Goal: Complete application form

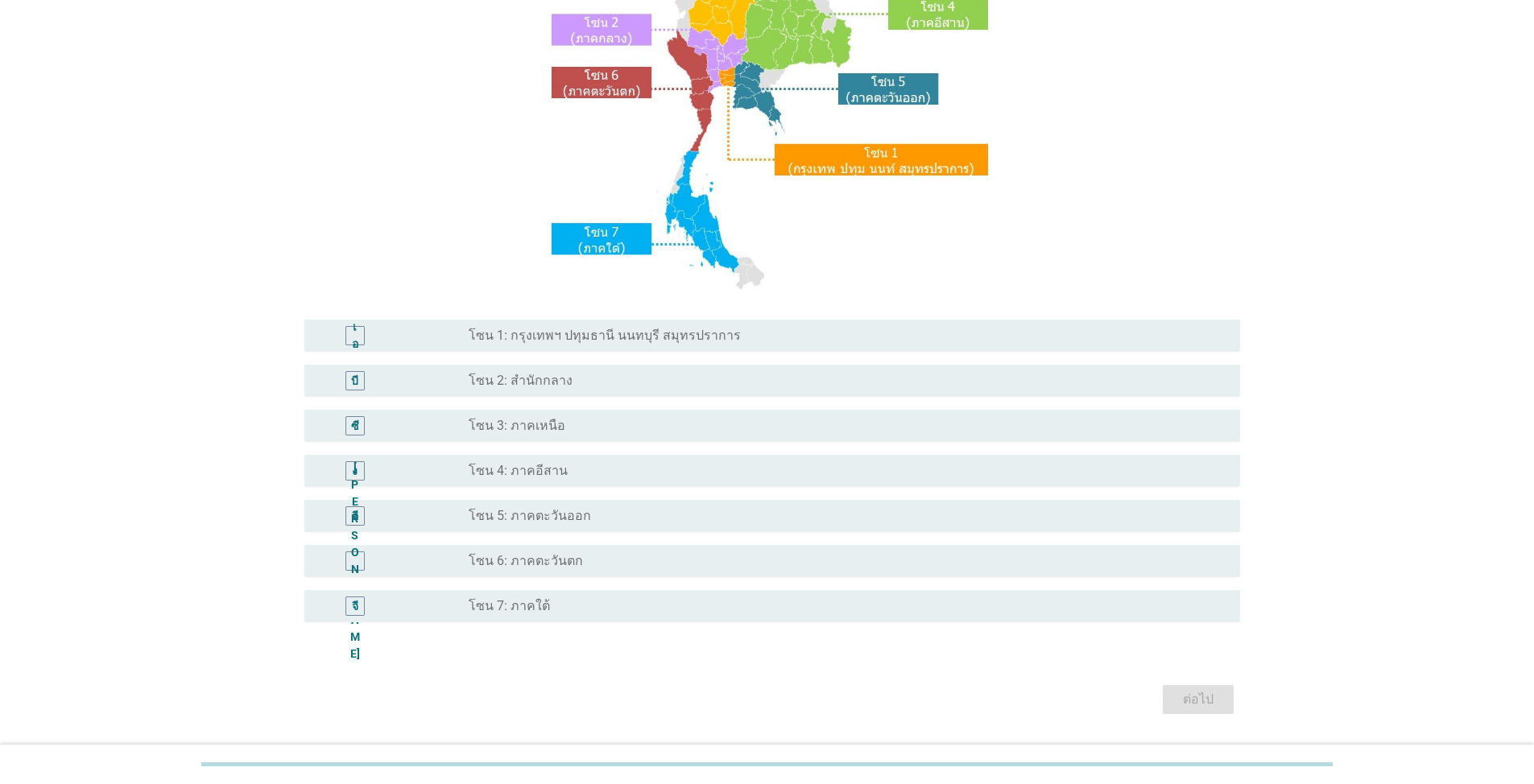
scroll to position [242, 0]
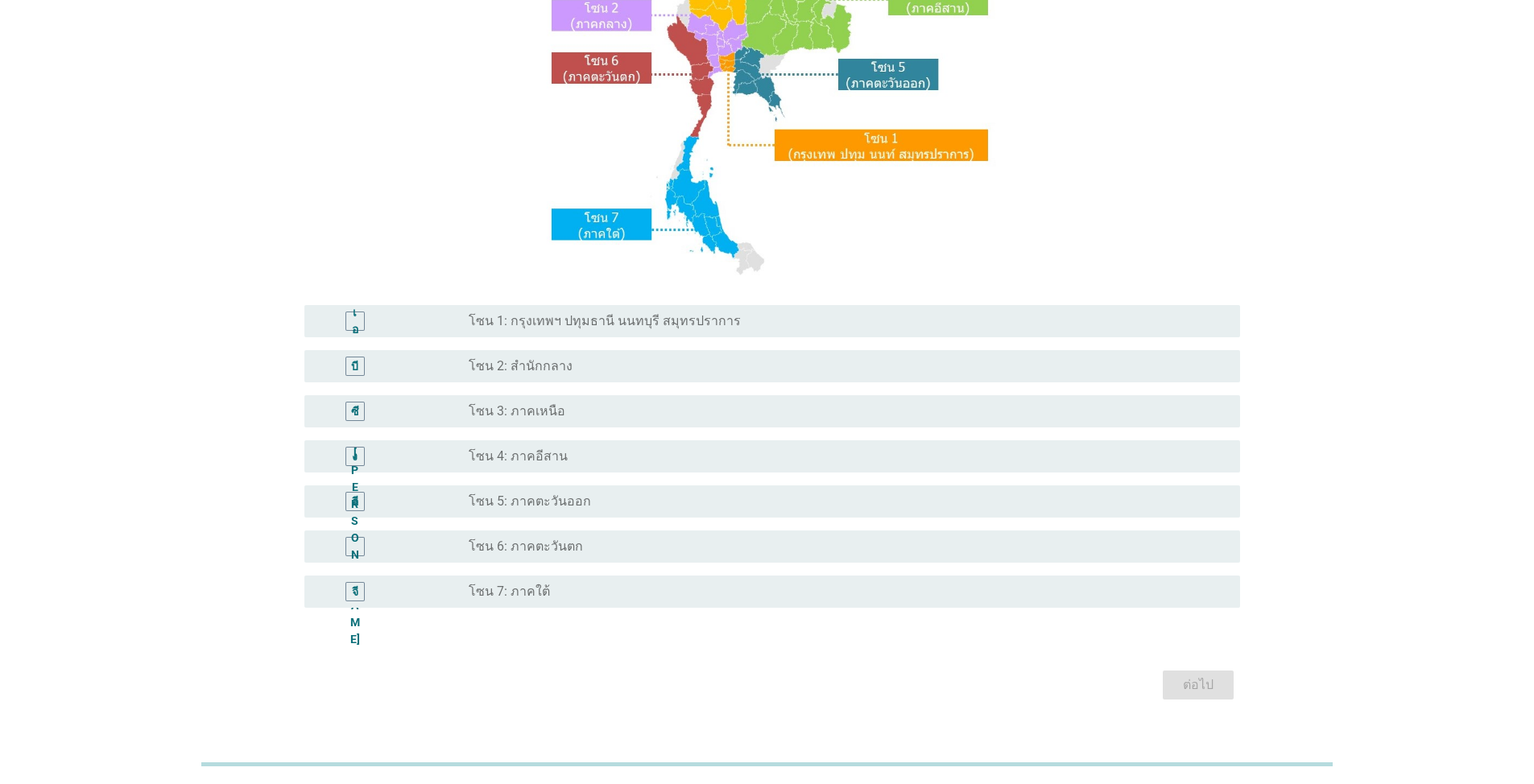
click at [543, 404] on font "โซน 3: ภาคเหนือ" at bounding box center [517, 411] width 96 height 15
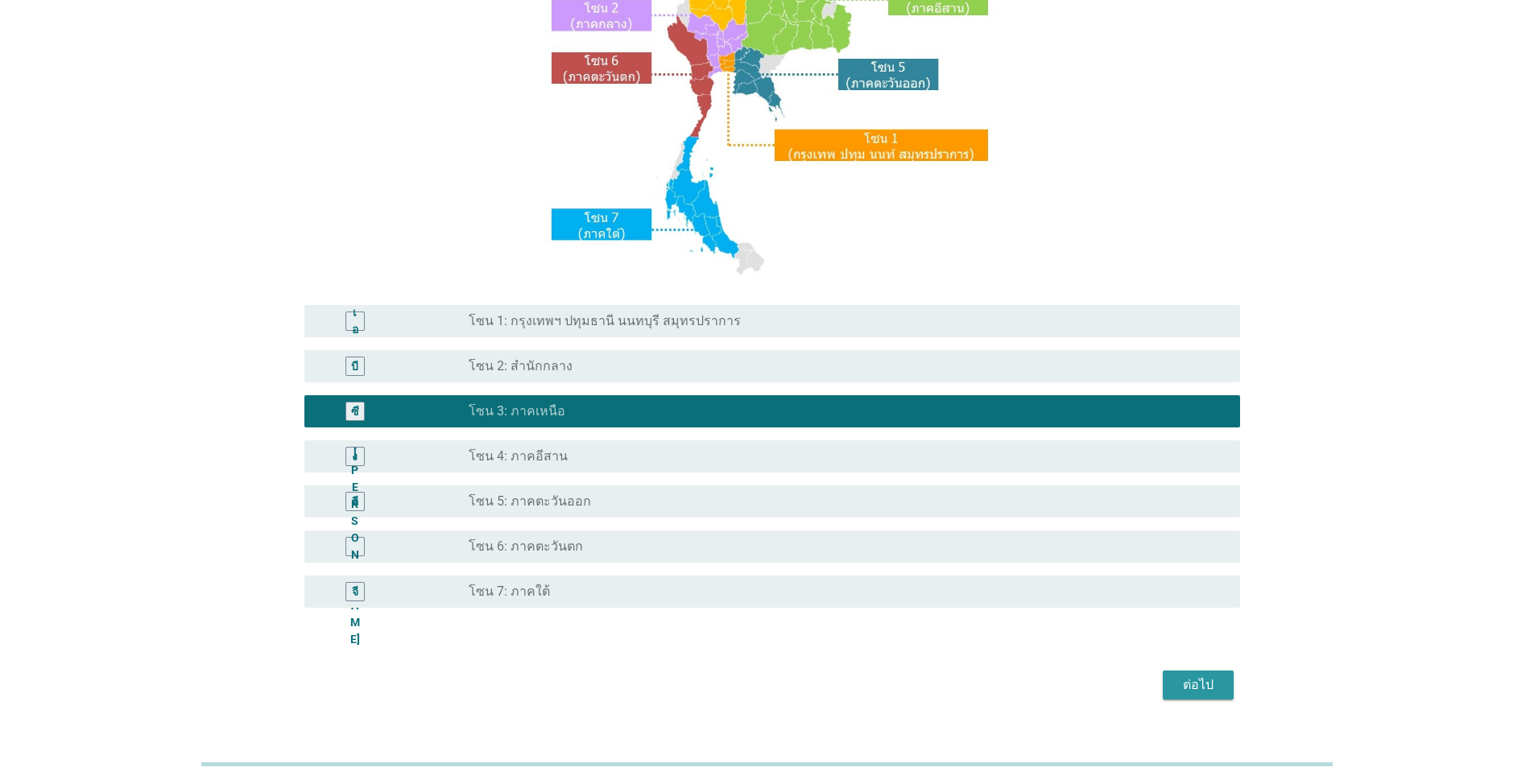
click at [792, 679] on font "ต่อไป" at bounding box center [1198, 685] width 30 height 15
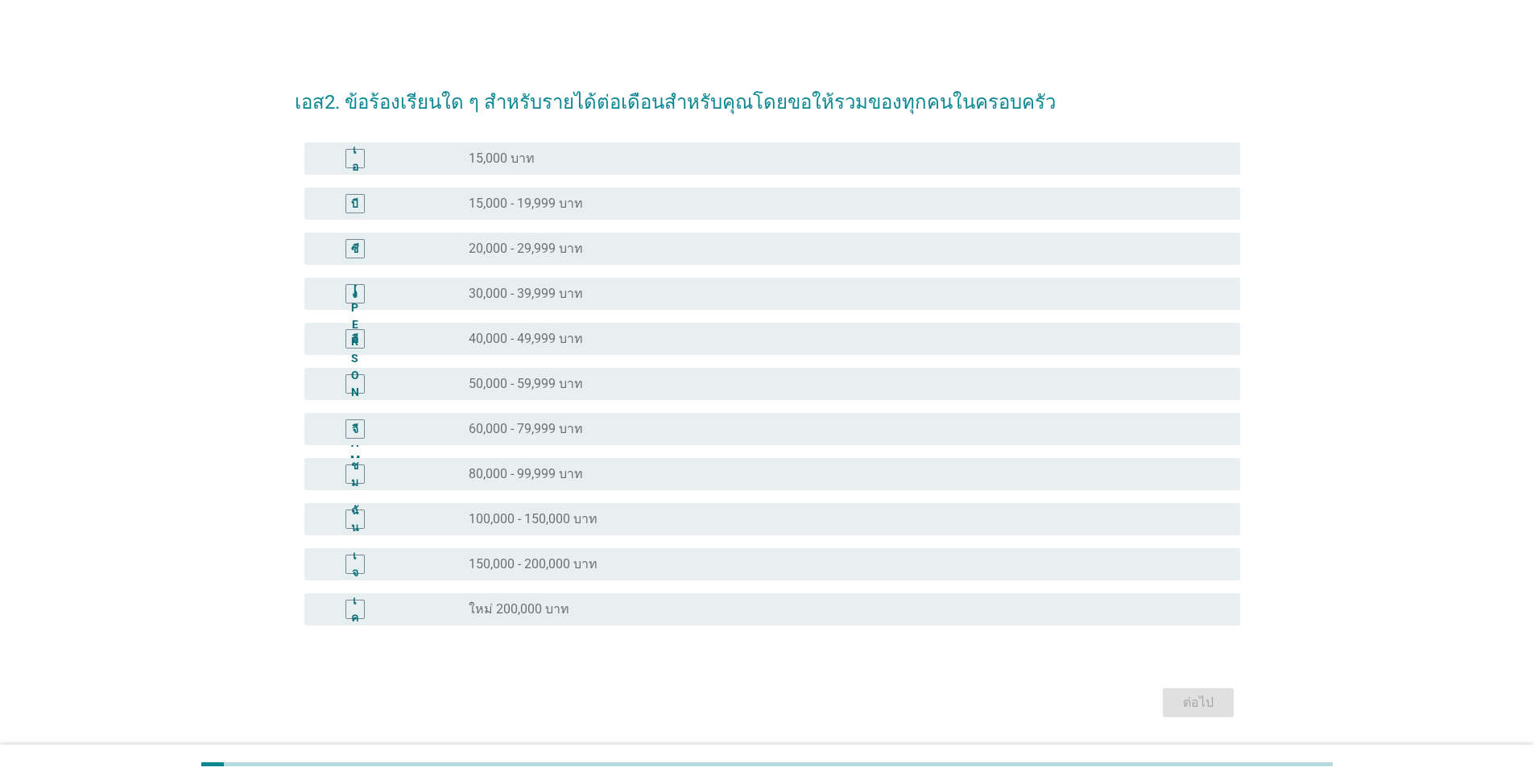
click at [543, 246] on font "20,000 - 29,999 บาท" at bounding box center [526, 248] width 114 height 15
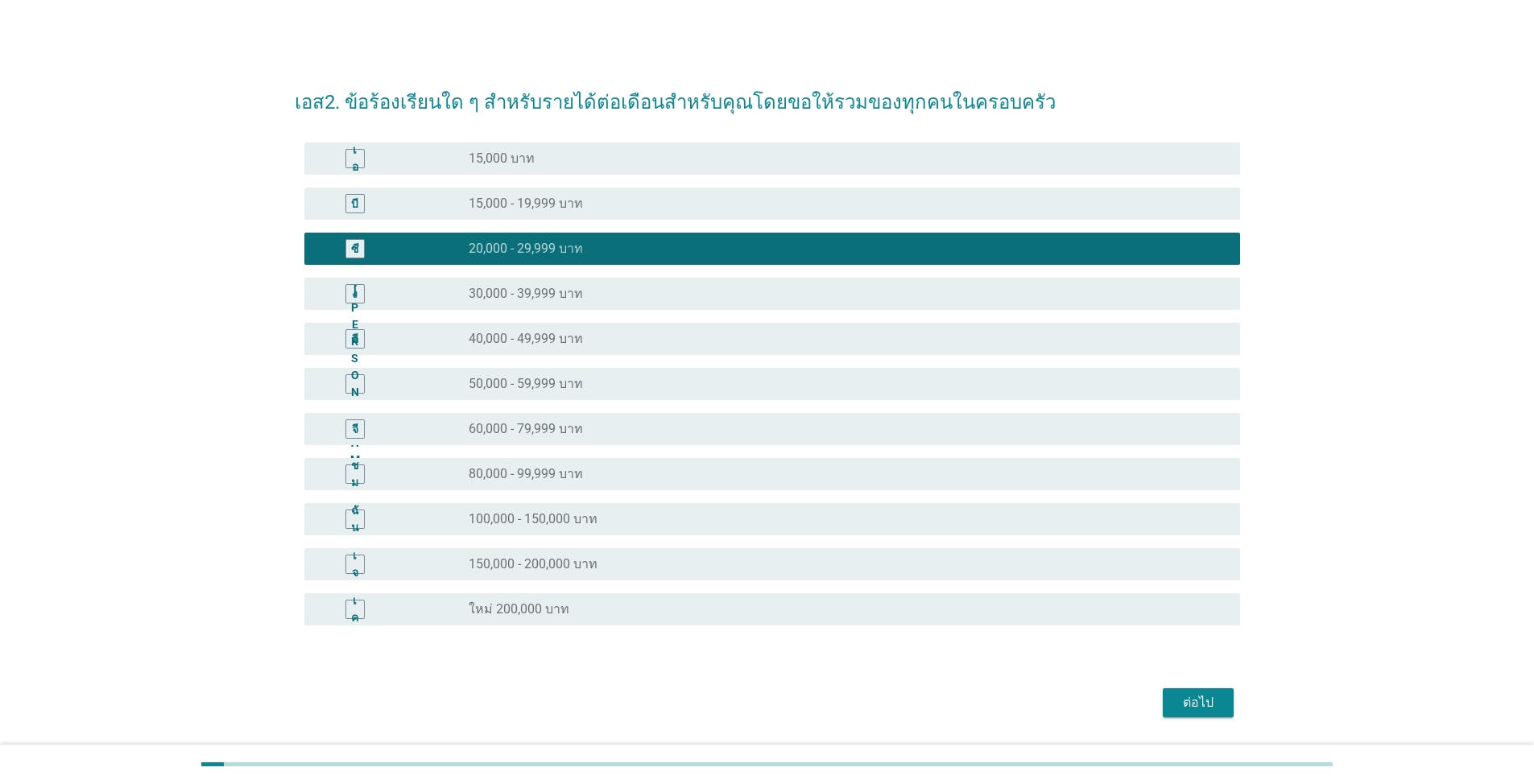
click at [792, 710] on div "ต่อไป" at bounding box center [1198, 703] width 45 height 19
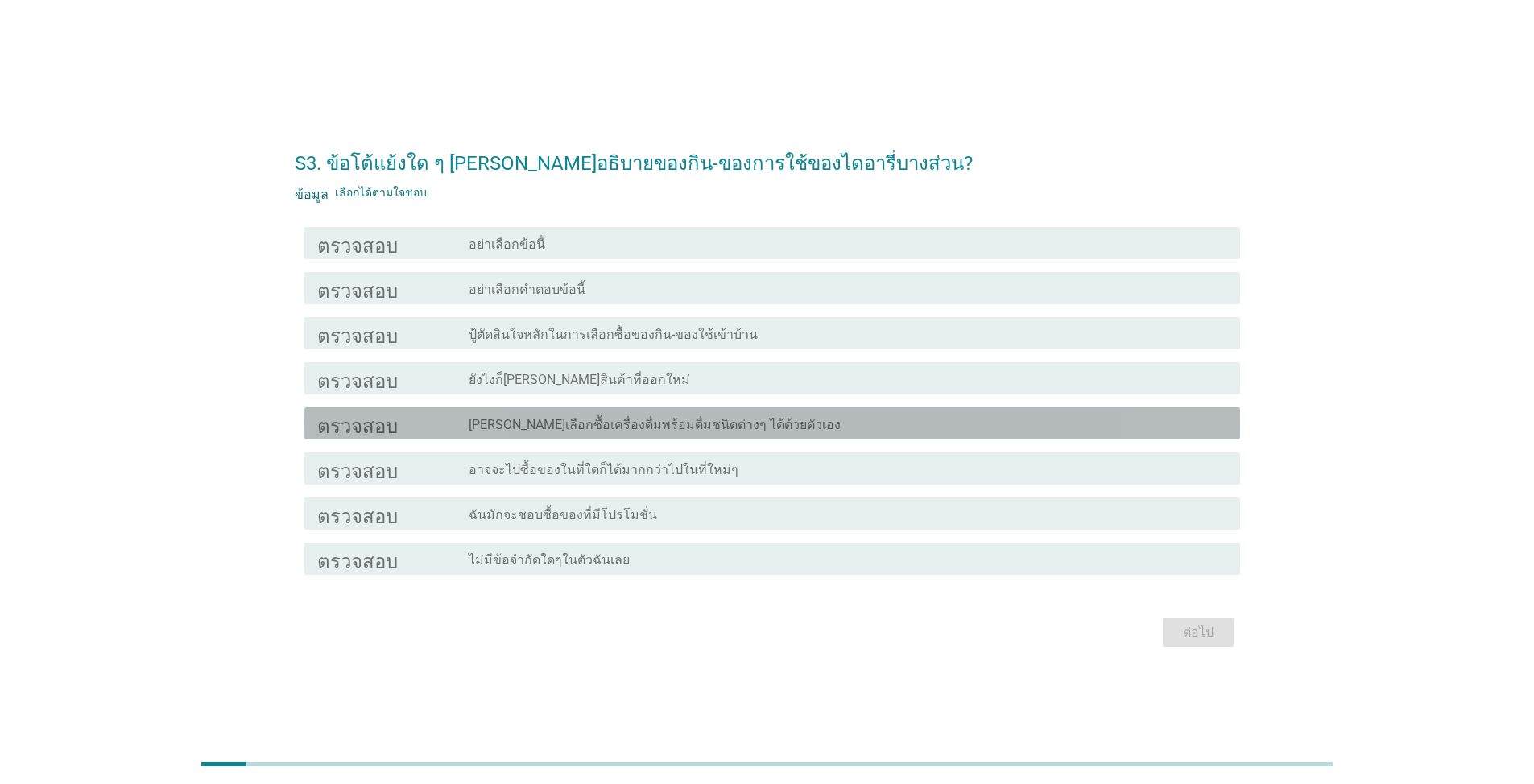
click at [579, 420] on font "[PERSON_NAME]เลือกซื้อเครื่องดื่มพร้อมดื่มชนิดต่างๆ ได้ด้วยตัวเอง" at bounding box center [655, 424] width 372 height 15
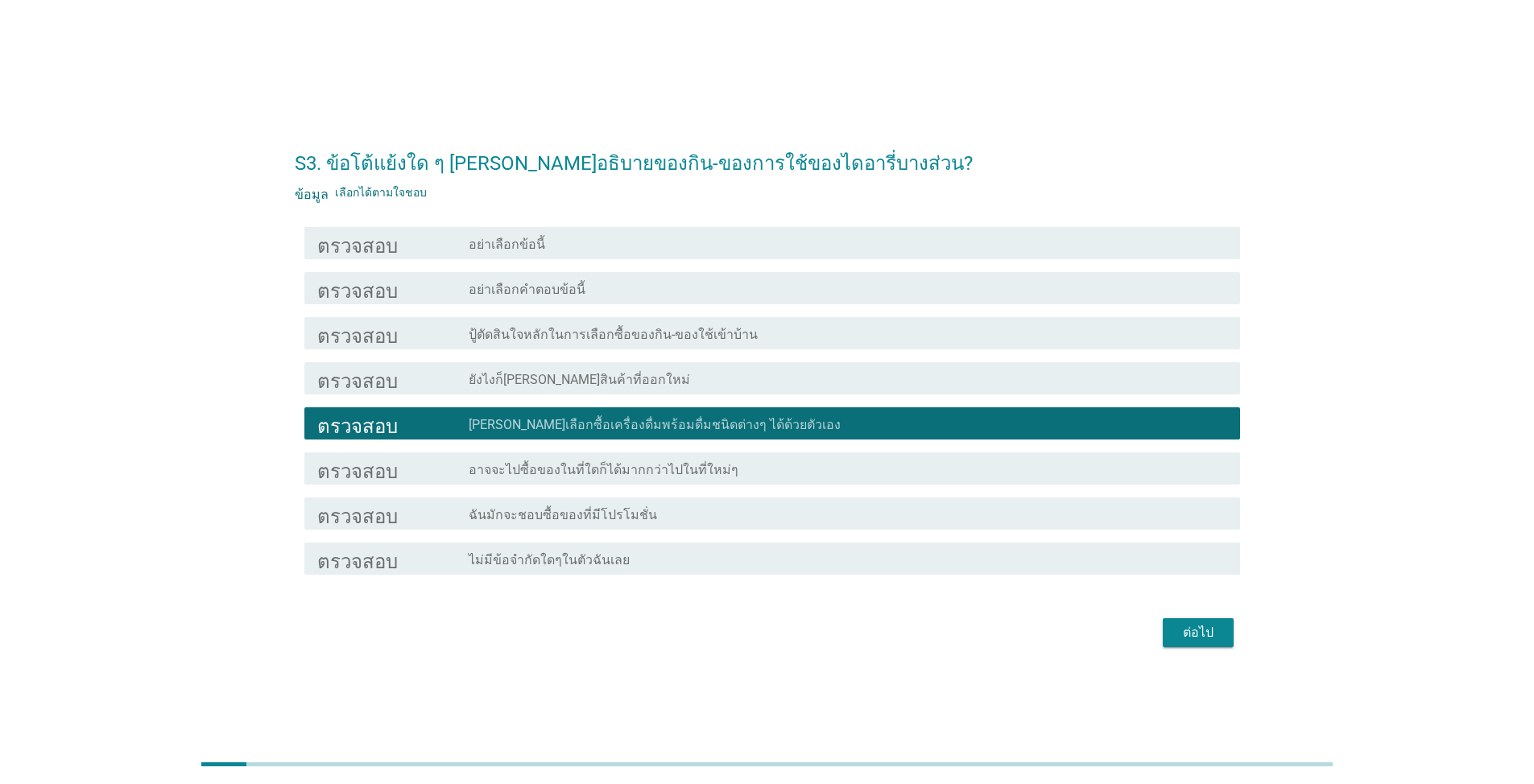
click at [566, 553] on font "ไม่มีข้อจำกัดใดๆในตัวฉันเลย" at bounding box center [549, 559] width 161 height 15
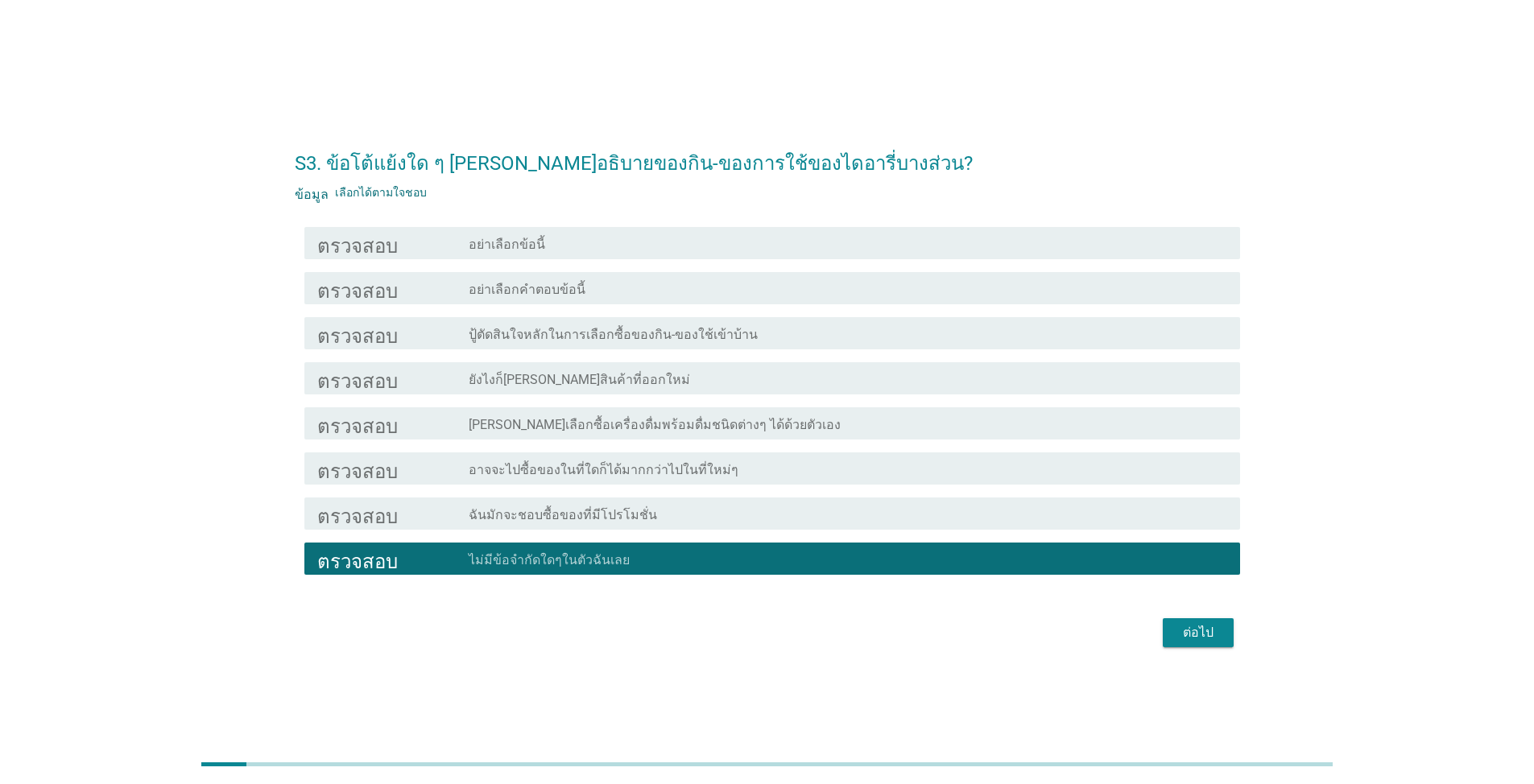
click at [585, 428] on font "[PERSON_NAME]เลือกซื้อเครื่องดื่มพร้อมดื่มชนิดต่างๆ ได้ด้วยตัวเอง" at bounding box center [655, 424] width 372 height 15
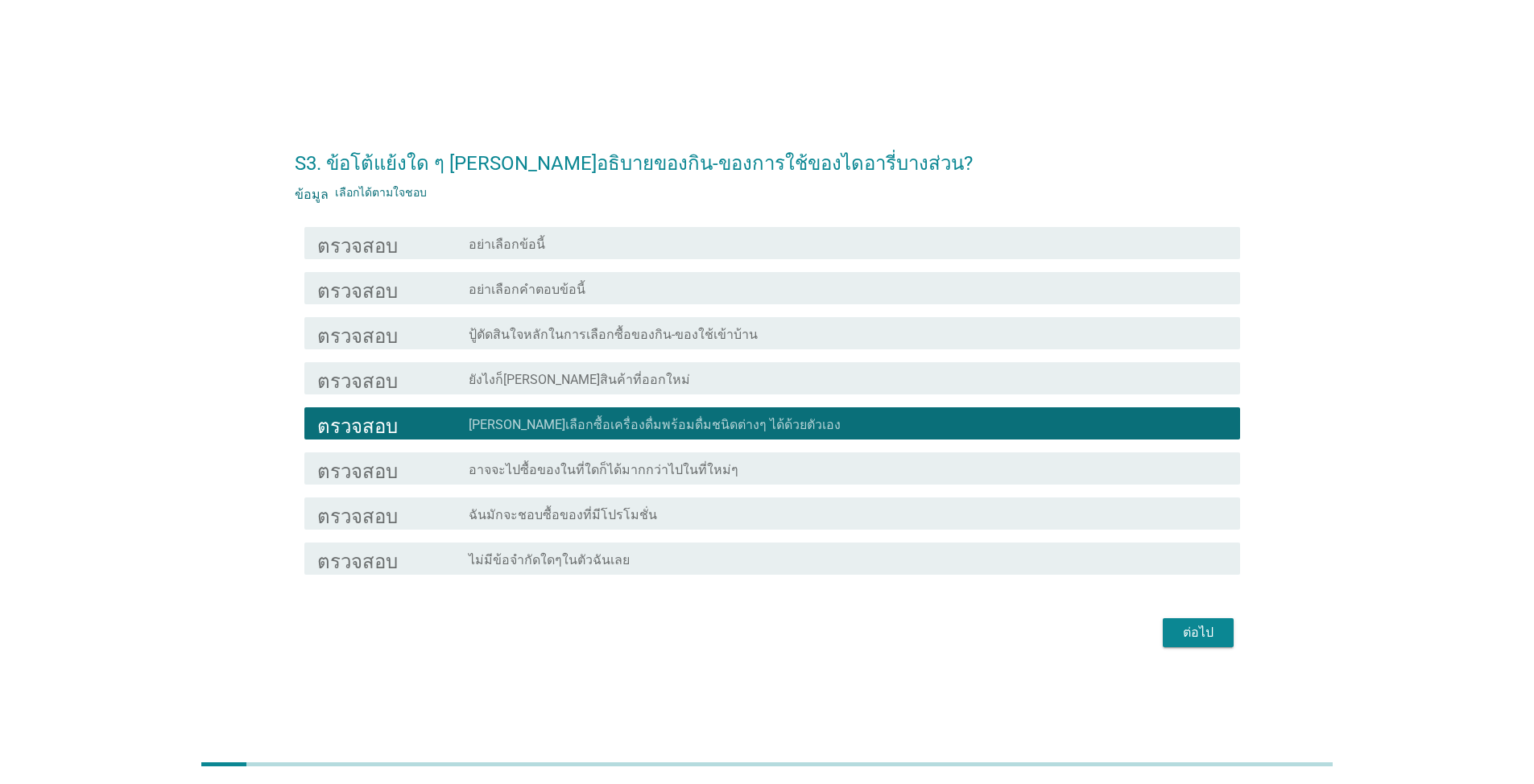
click at [792, 636] on font "ต่อไป" at bounding box center [1198, 632] width 30 height 15
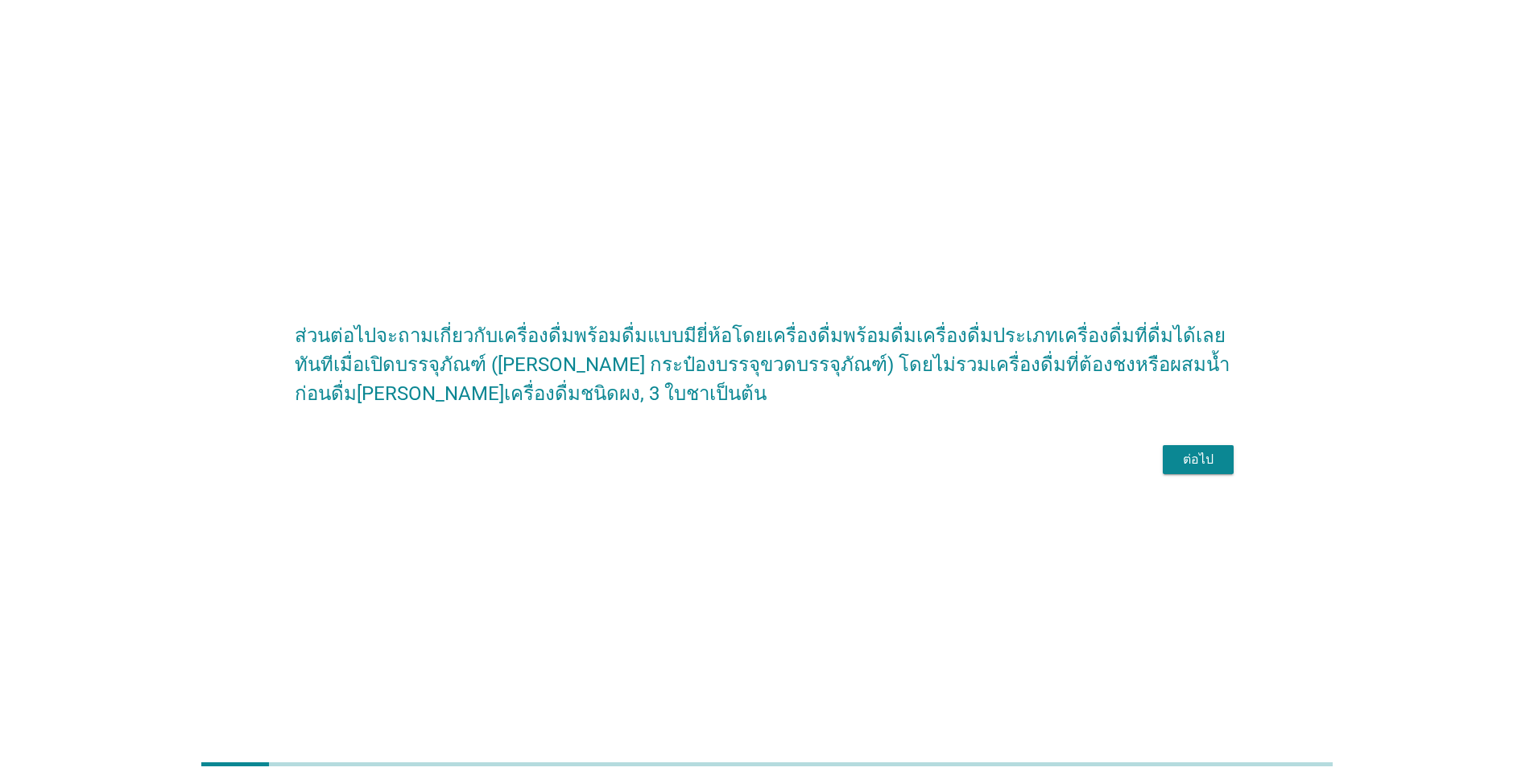
click at [792, 467] on font "ต่อไป" at bounding box center [1198, 459] width 30 height 15
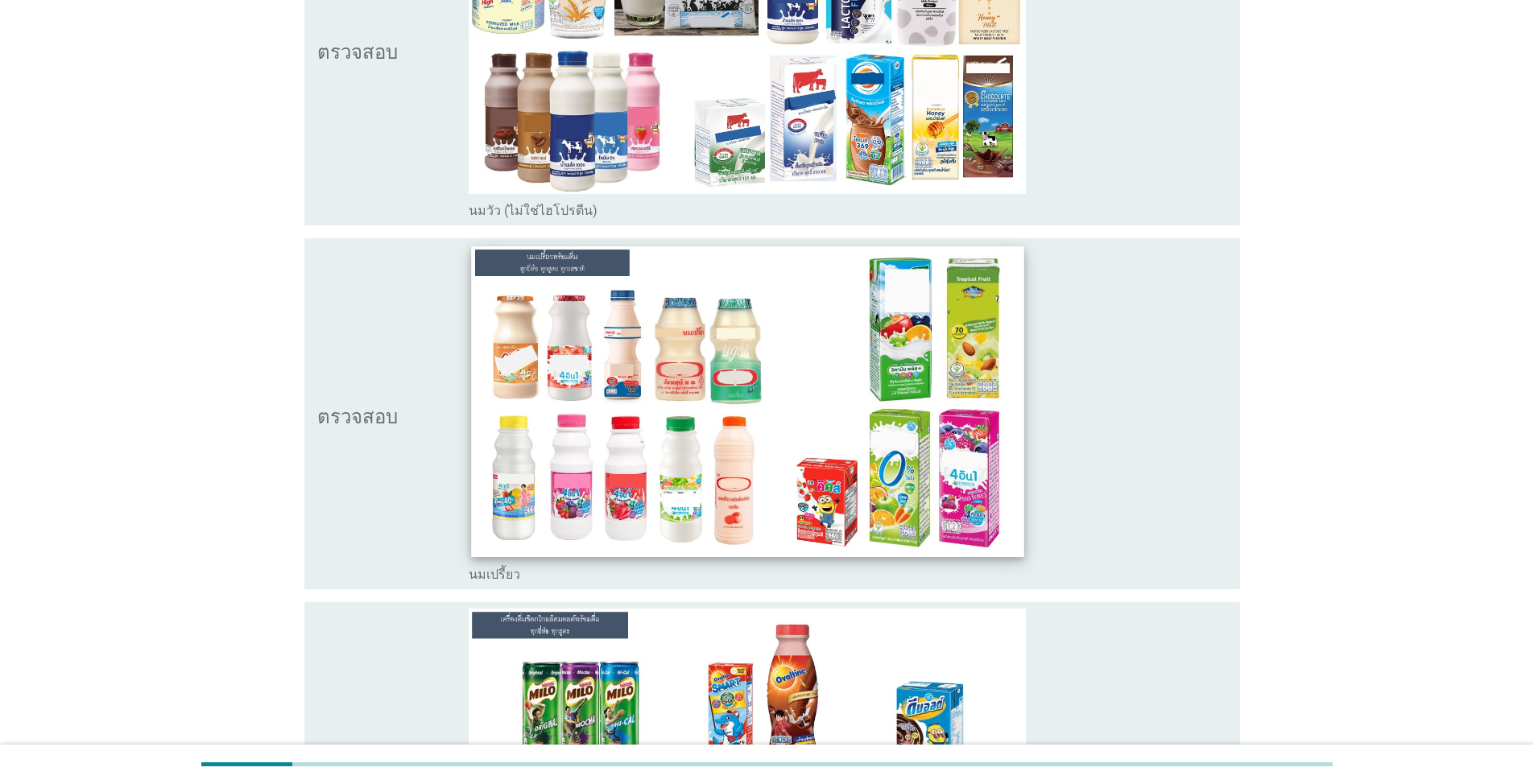
scroll to position [724, 0]
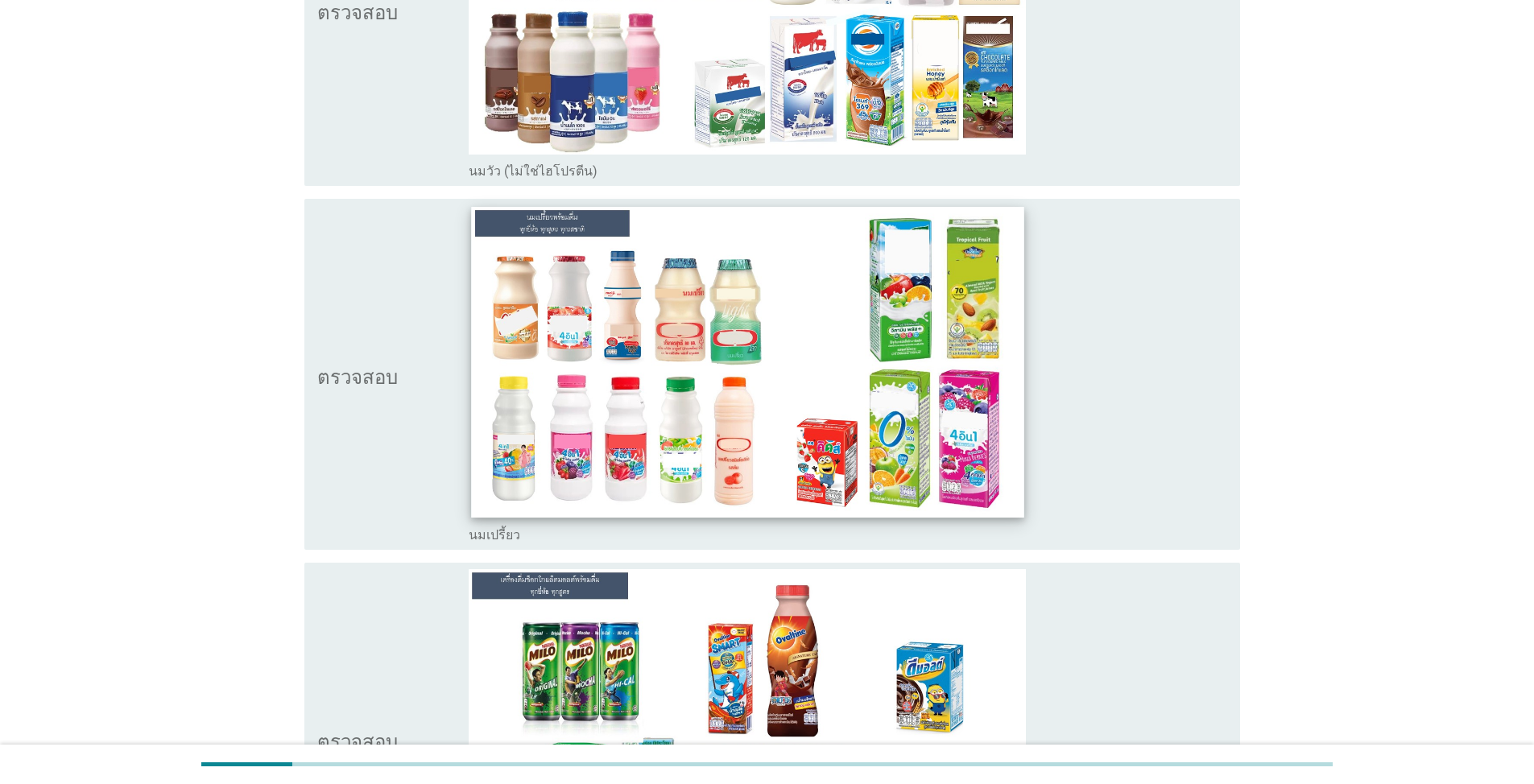
click at [792, 269] on img at bounding box center [747, 362] width 552 height 311
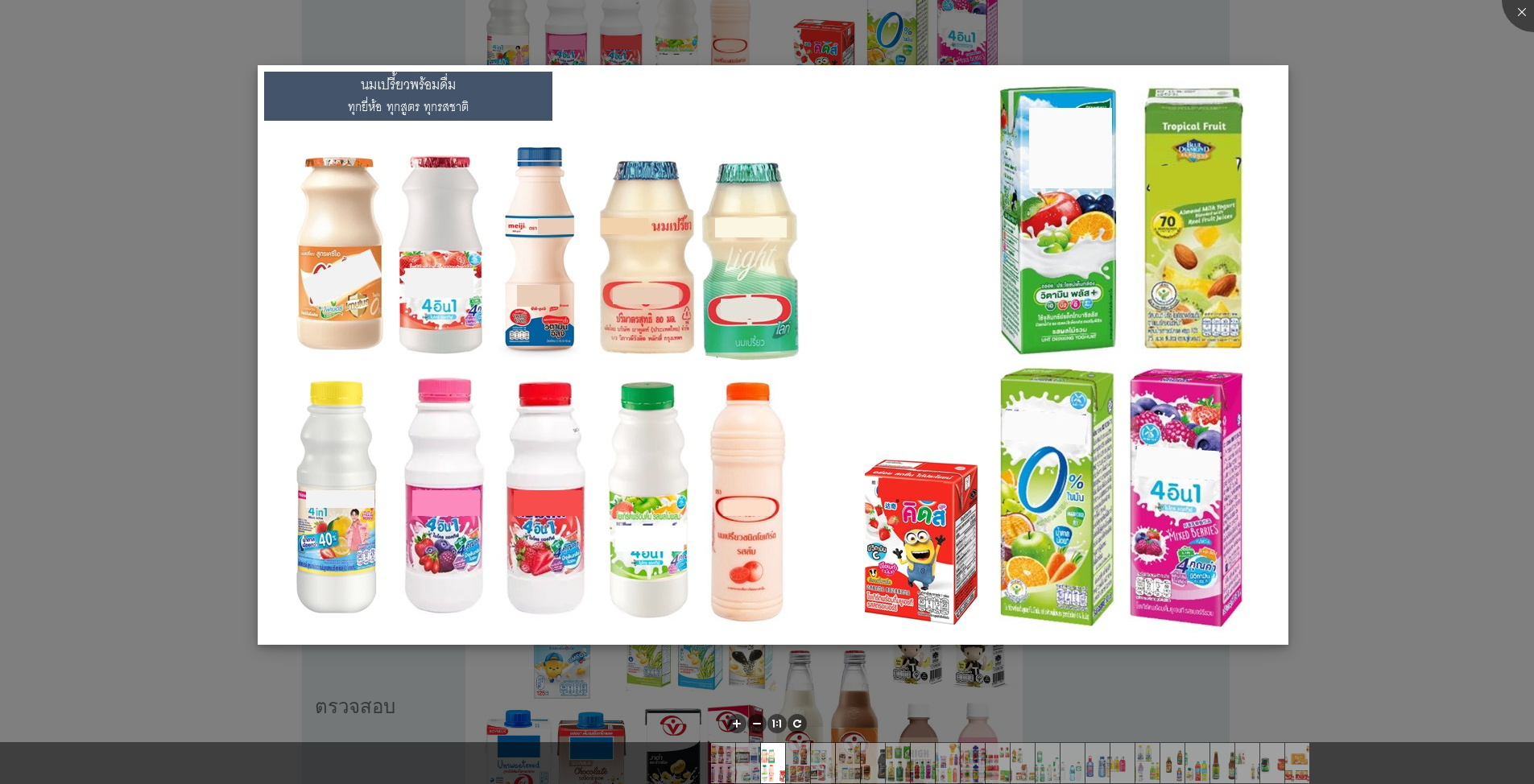
scroll to position [1127, 0]
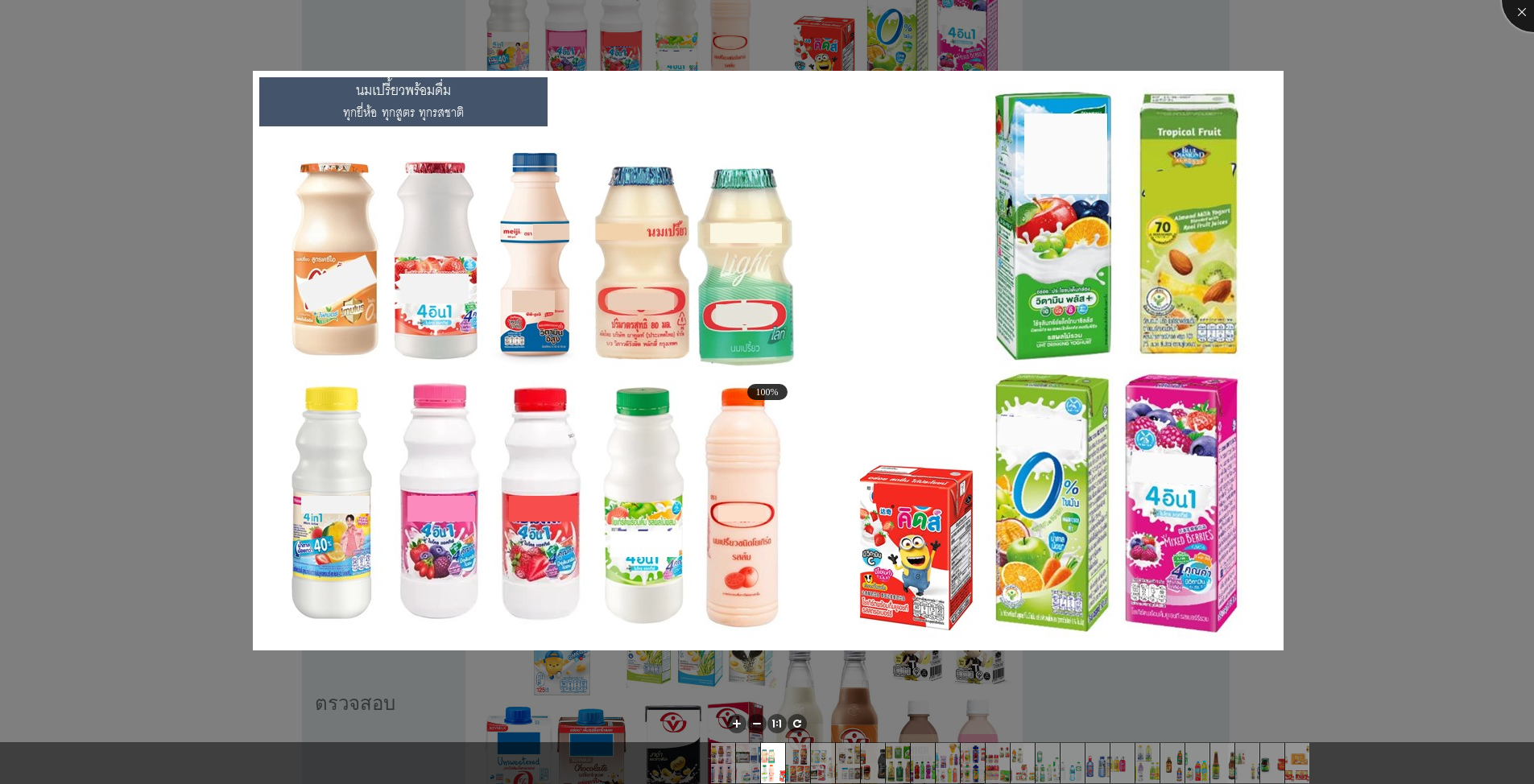
click at [792, 10] on div at bounding box center [1534, 0] width 64 height 64
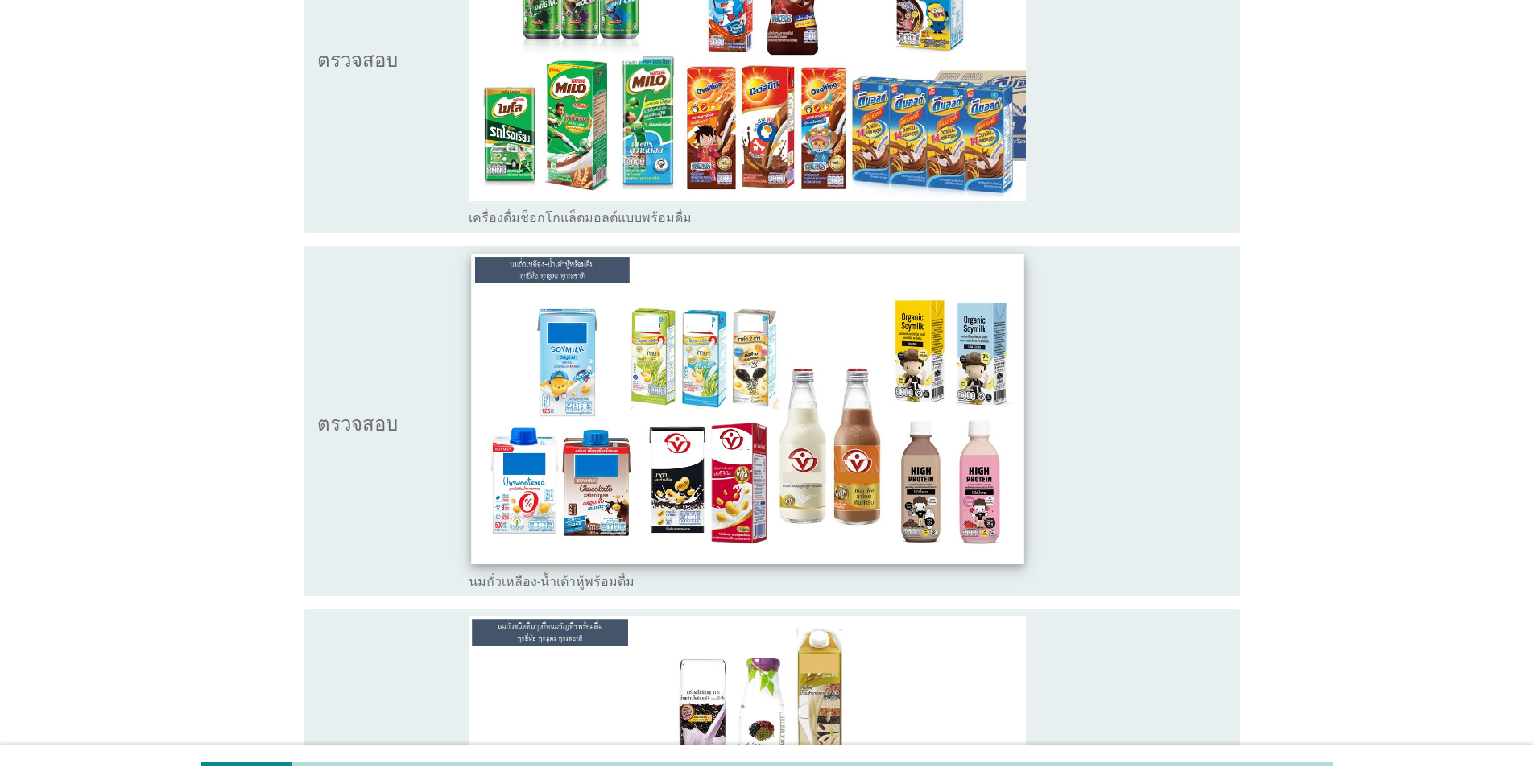
scroll to position [1487, 0]
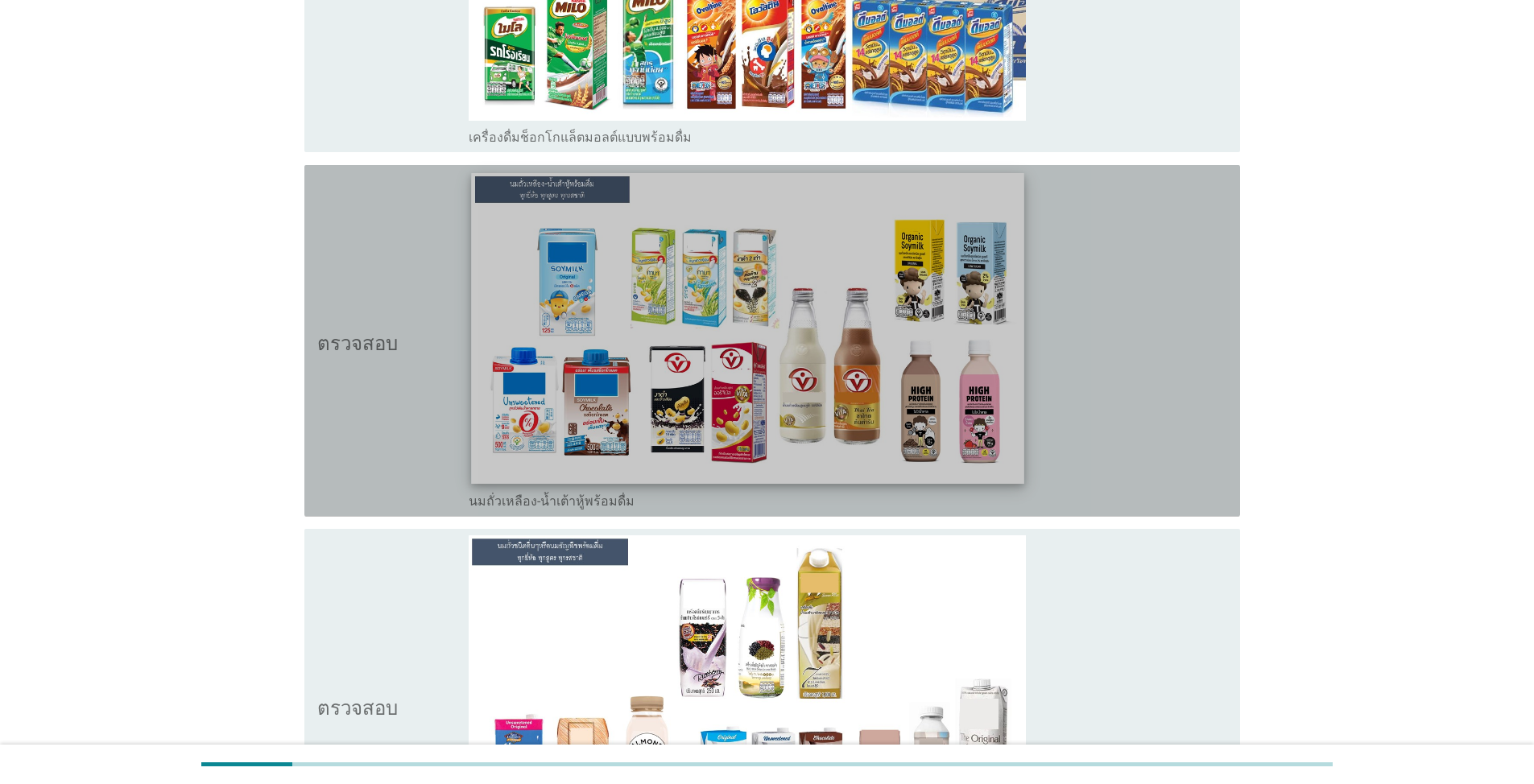
click at [792, 242] on img at bounding box center [747, 328] width 552 height 311
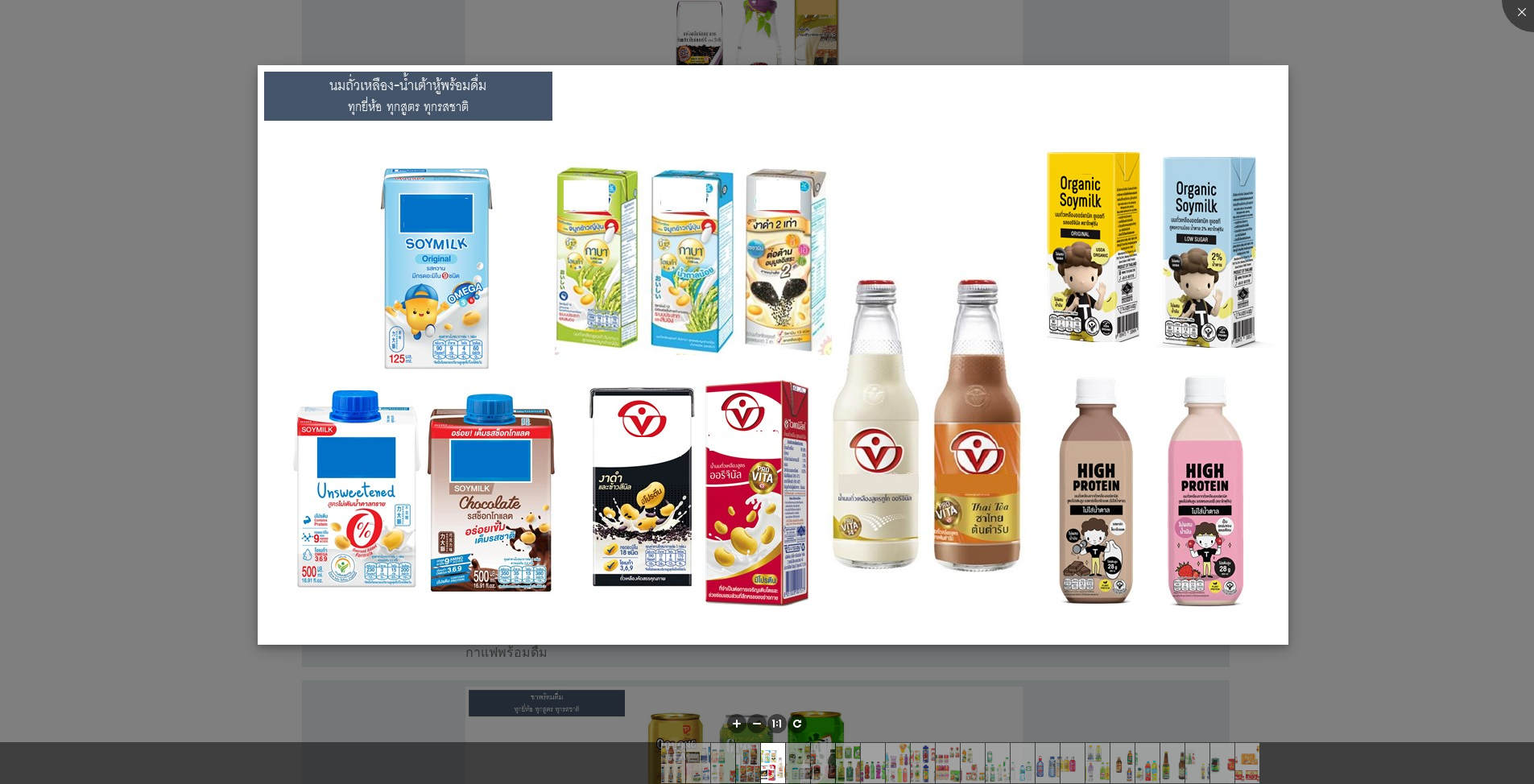
scroll to position [2130, 0]
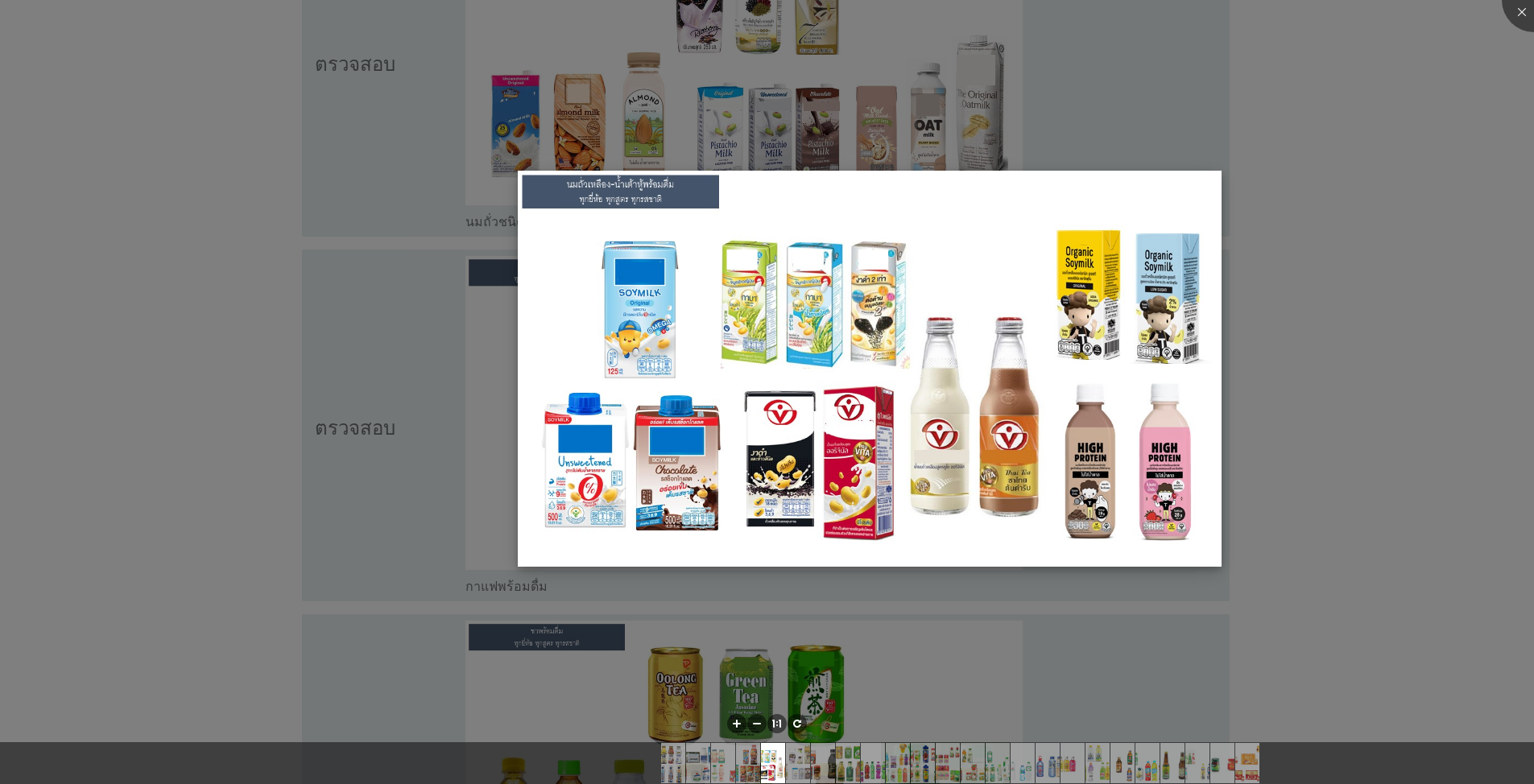
click at [646, 302] on img at bounding box center [870, 368] width 704 height 396
click at [792, 322] on img at bounding box center [870, 368] width 704 height 396
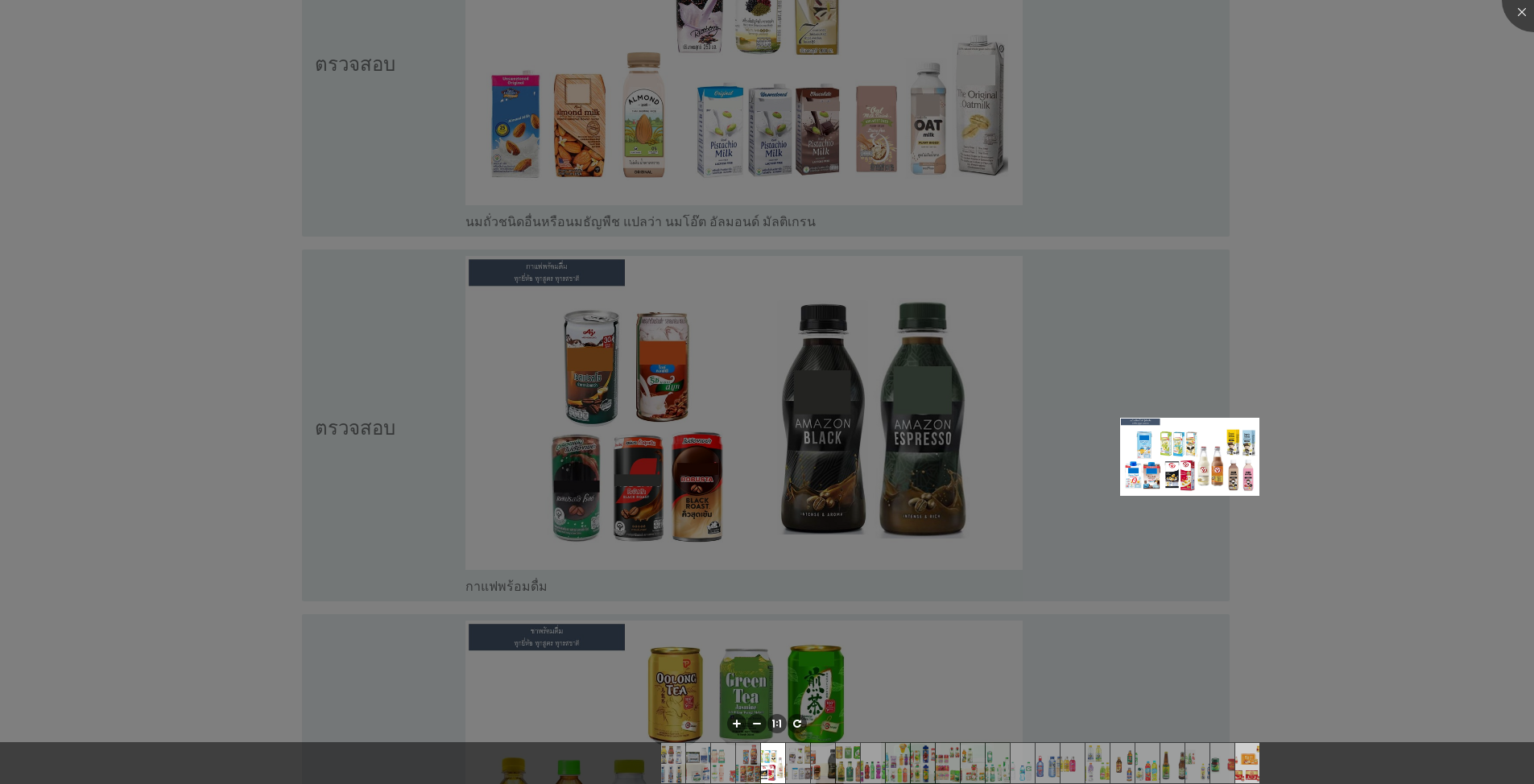
click at [792, 723] on img at bounding box center [1248, 762] width 72 height 41
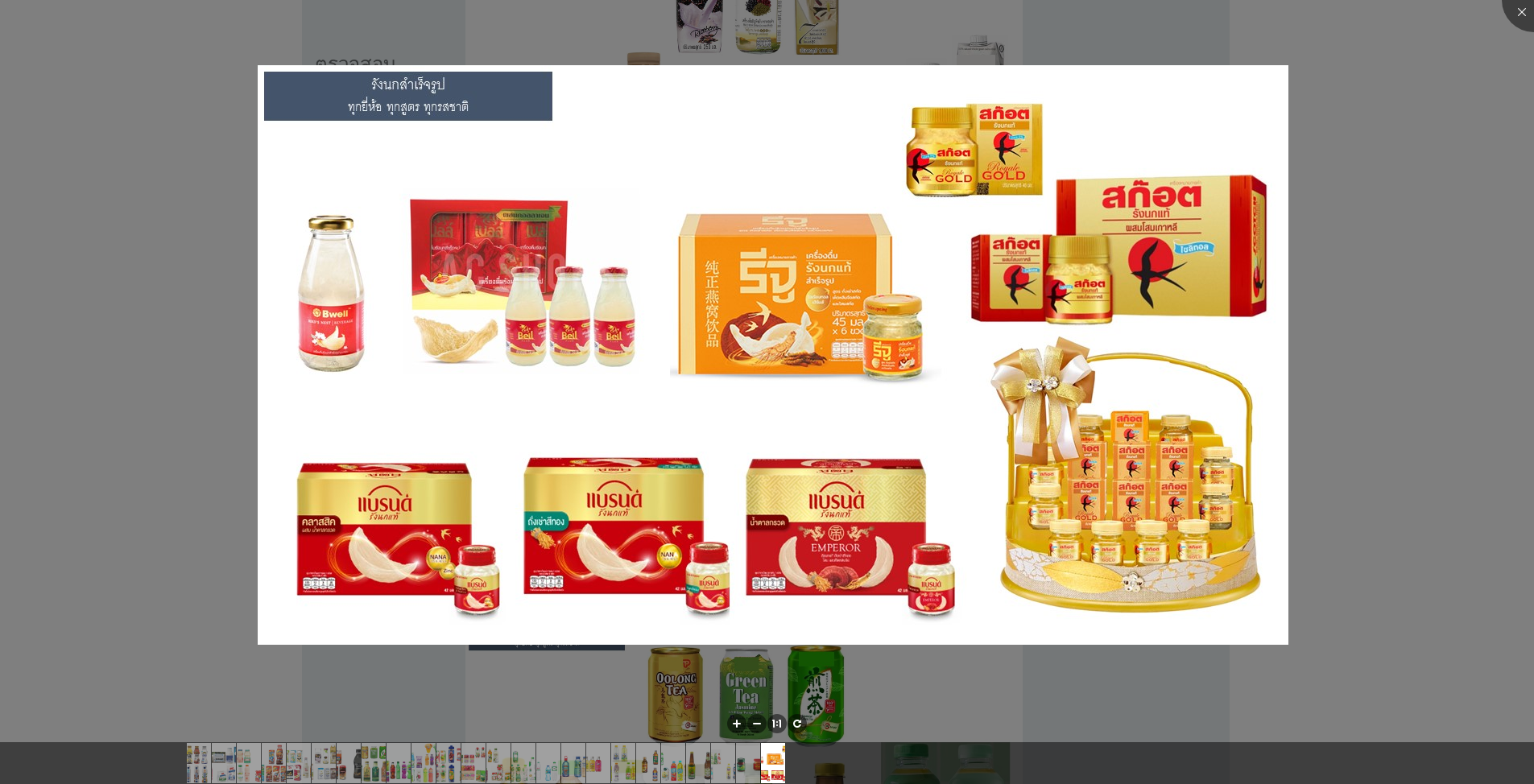
click at [792, 530] on div at bounding box center [767, 392] width 1534 height 784
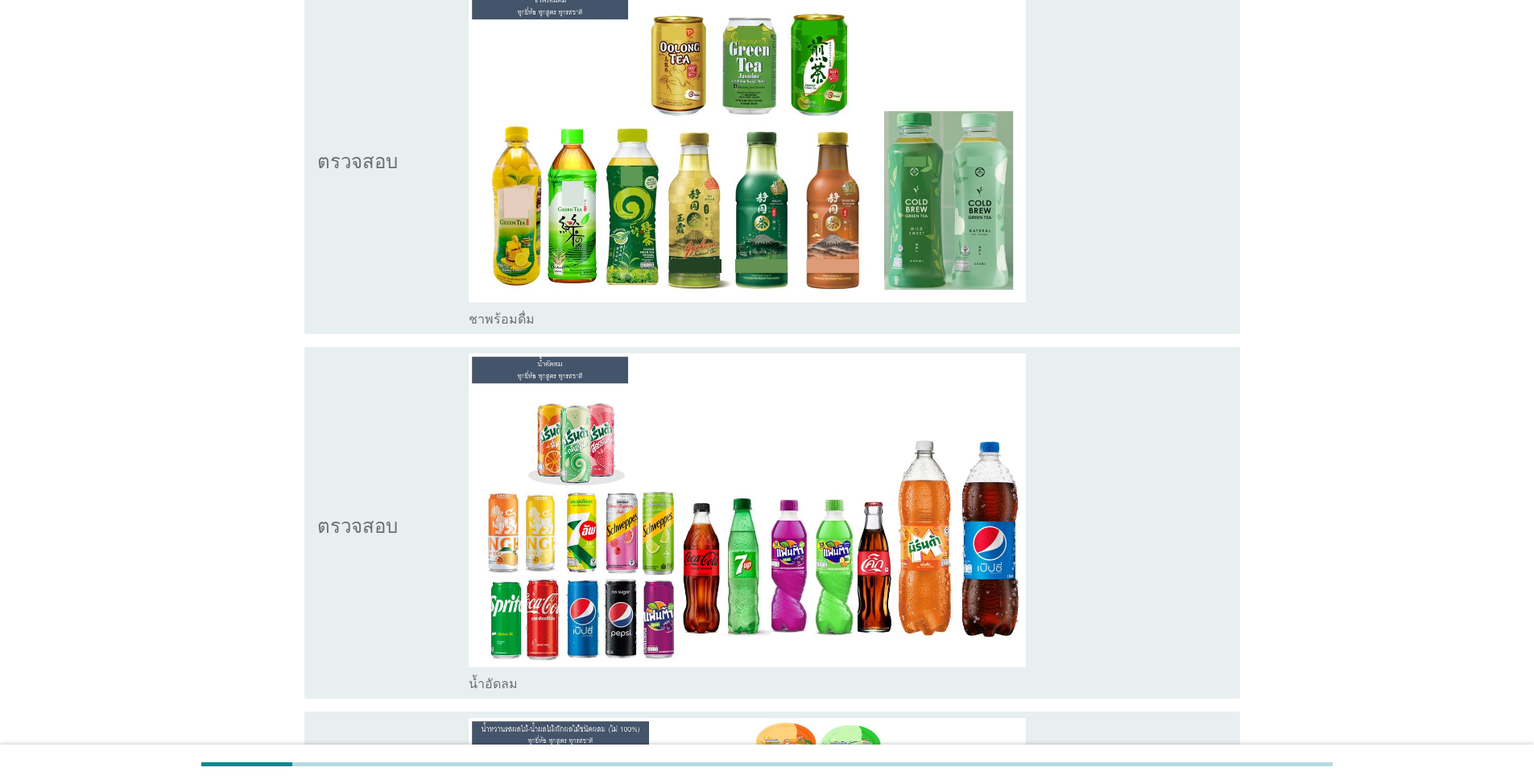
scroll to position [2855, 0]
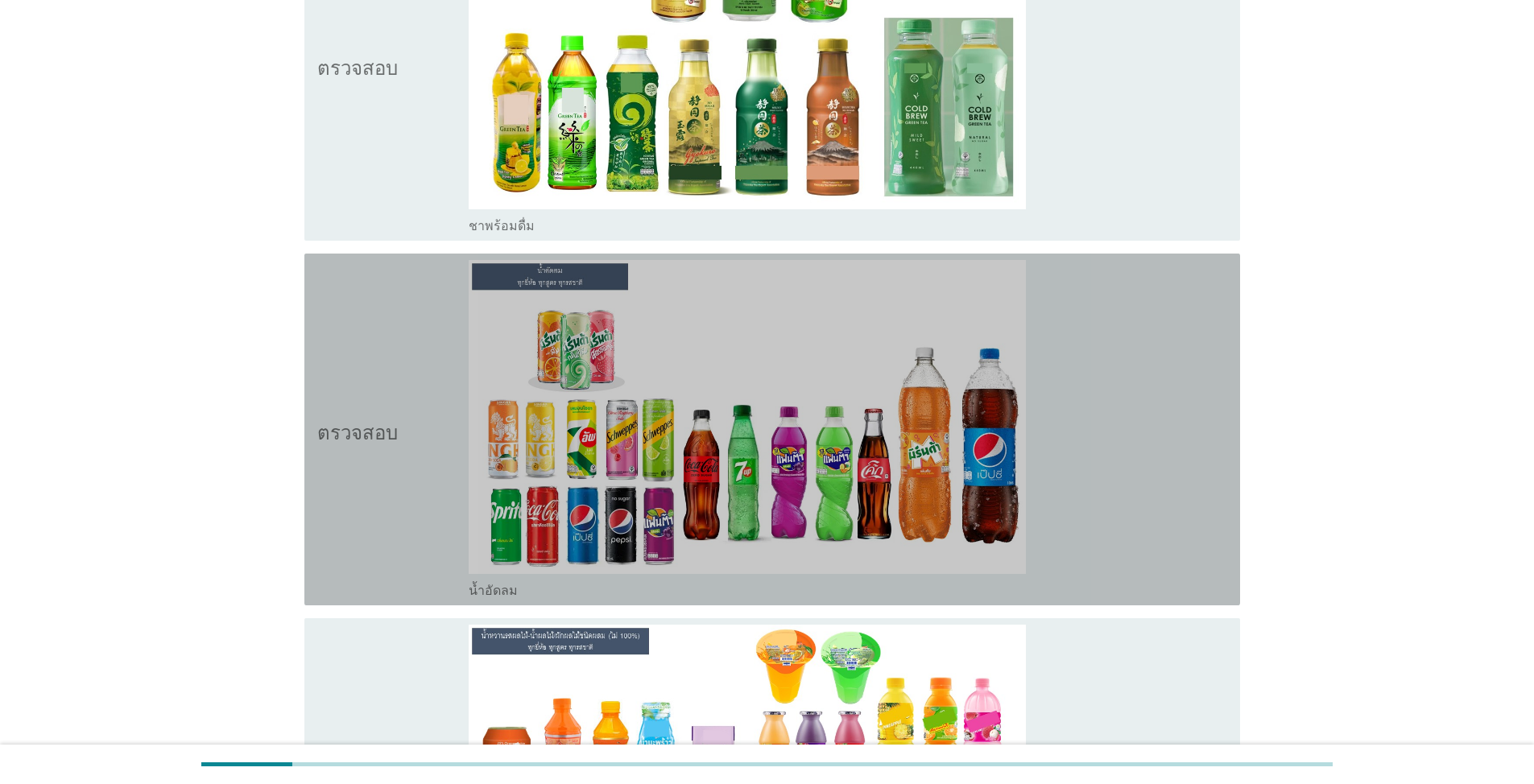
click at [366, 442] on icon "ตรวจสอบ" at bounding box center [357, 429] width 80 height 339
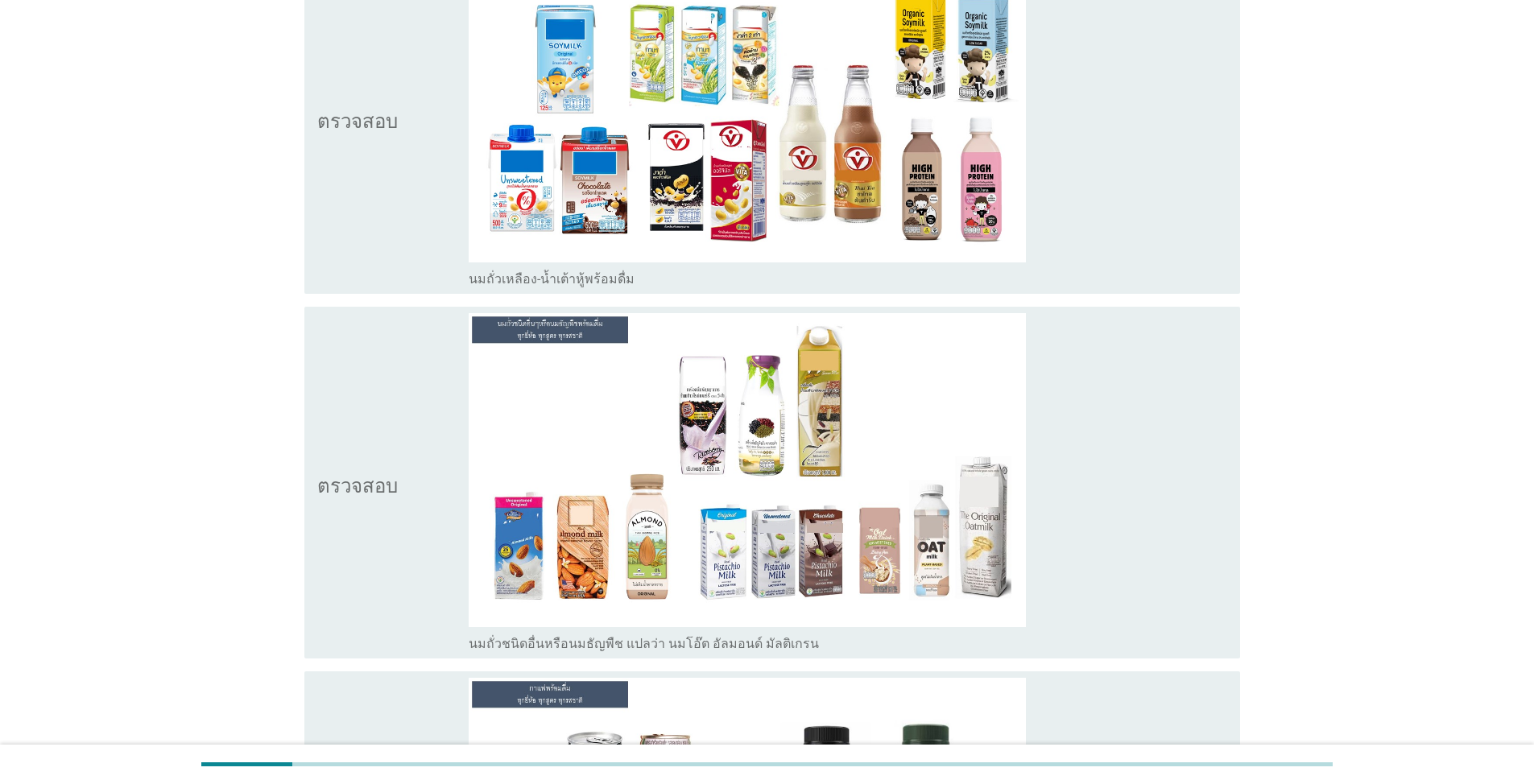
scroll to position [1487, 0]
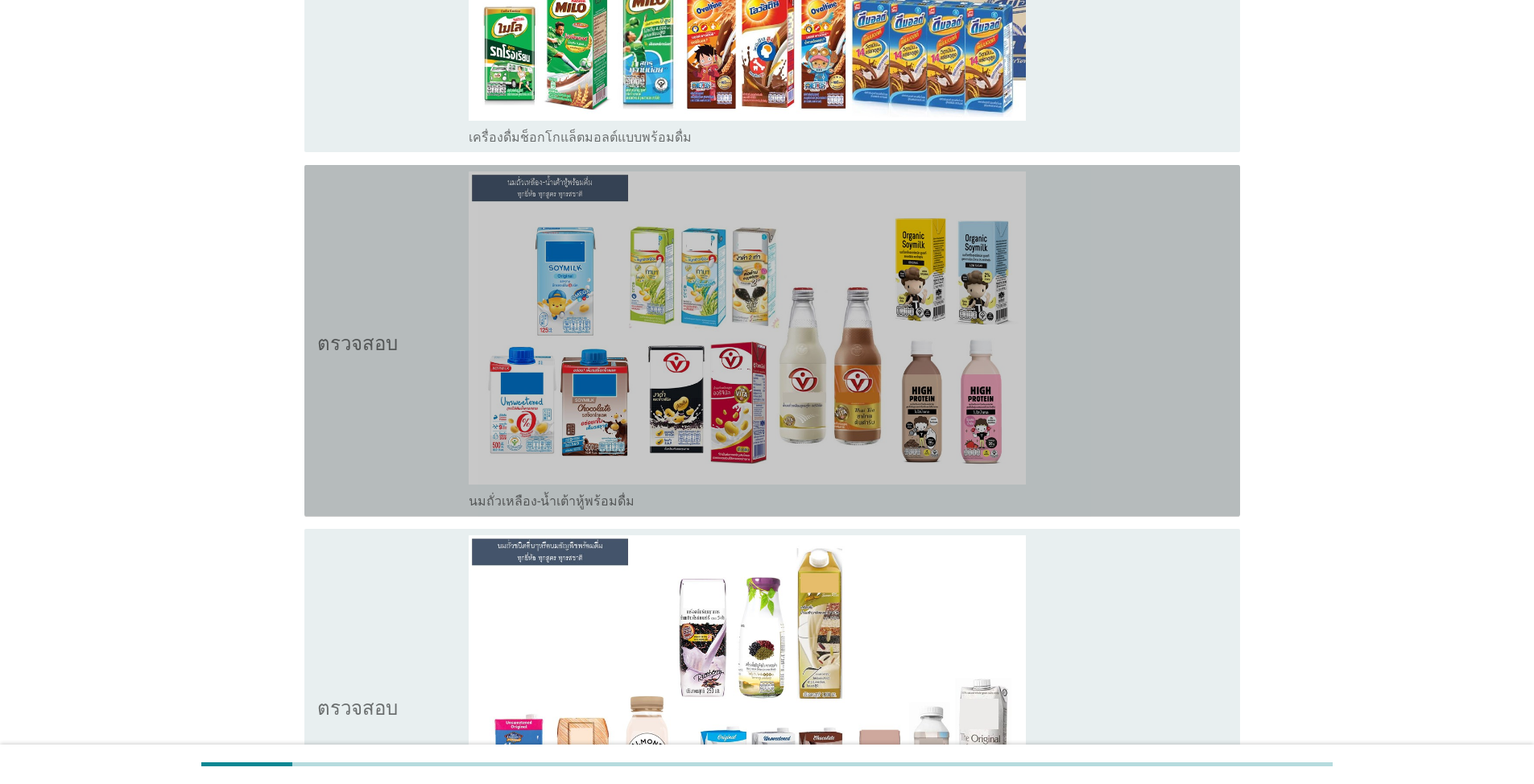
click at [366, 272] on icon "ตรวจสอบ" at bounding box center [357, 340] width 80 height 339
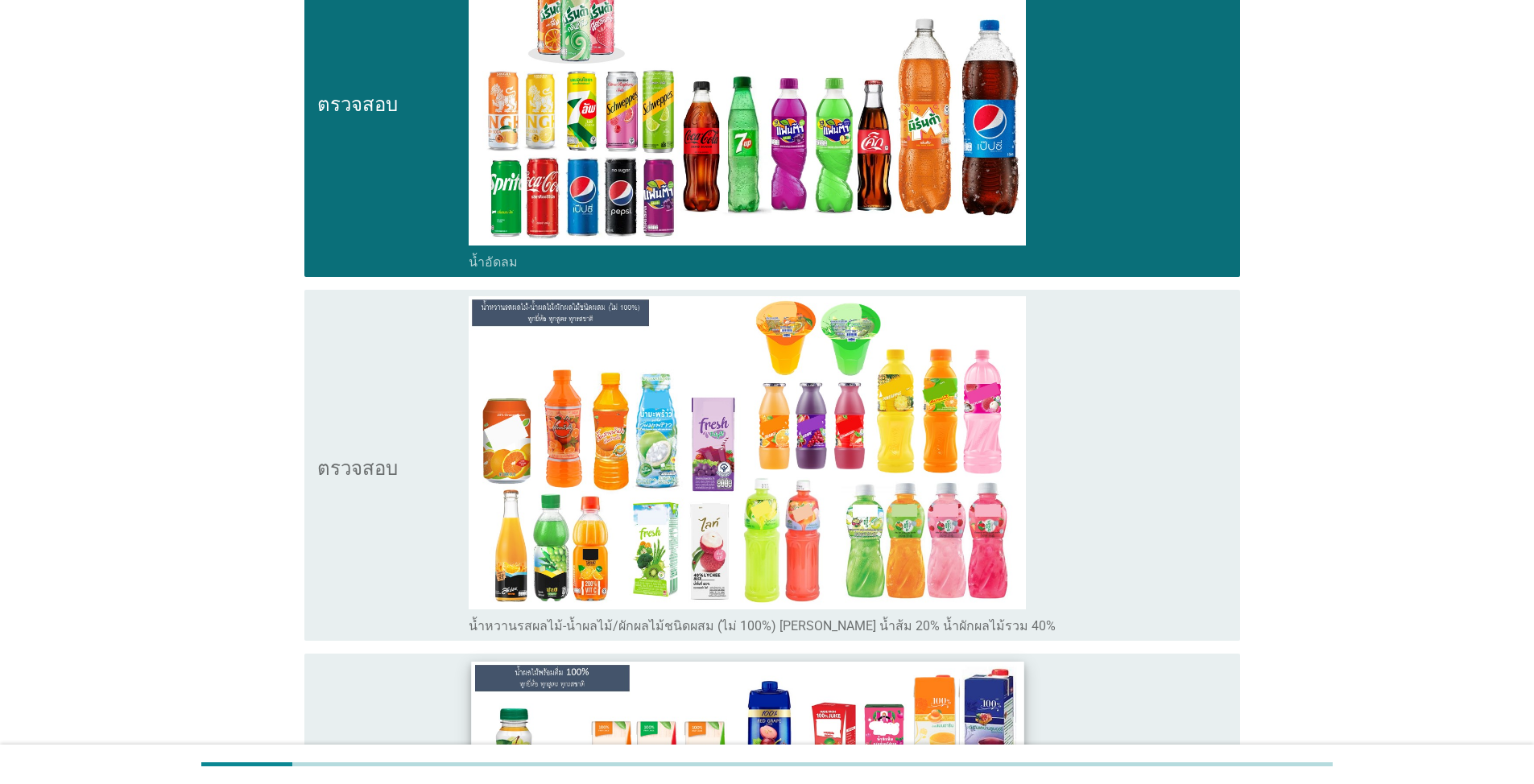
scroll to position [3096, 0]
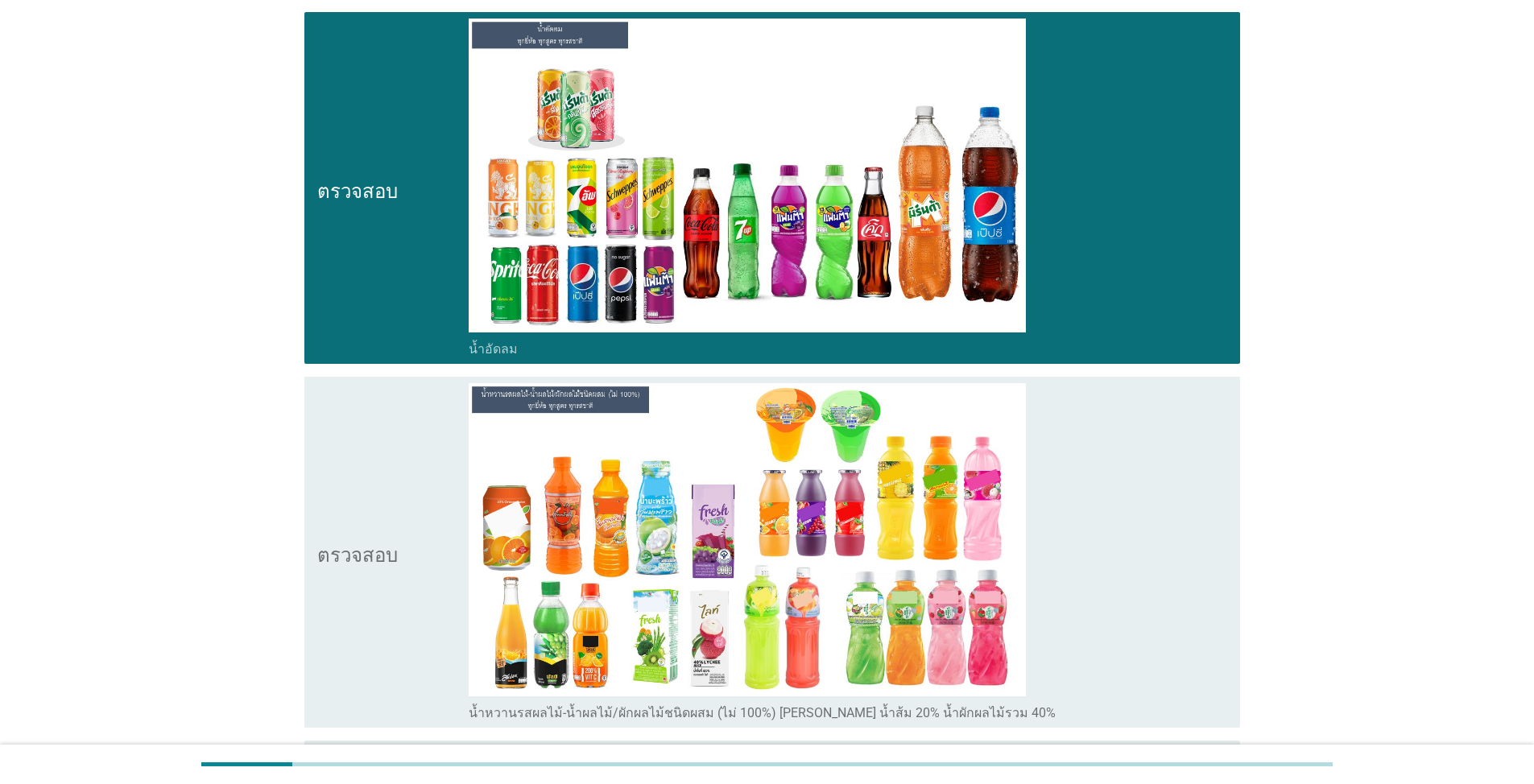
click at [390, 253] on icon "ตรวจสอบ" at bounding box center [357, 188] width 80 height 339
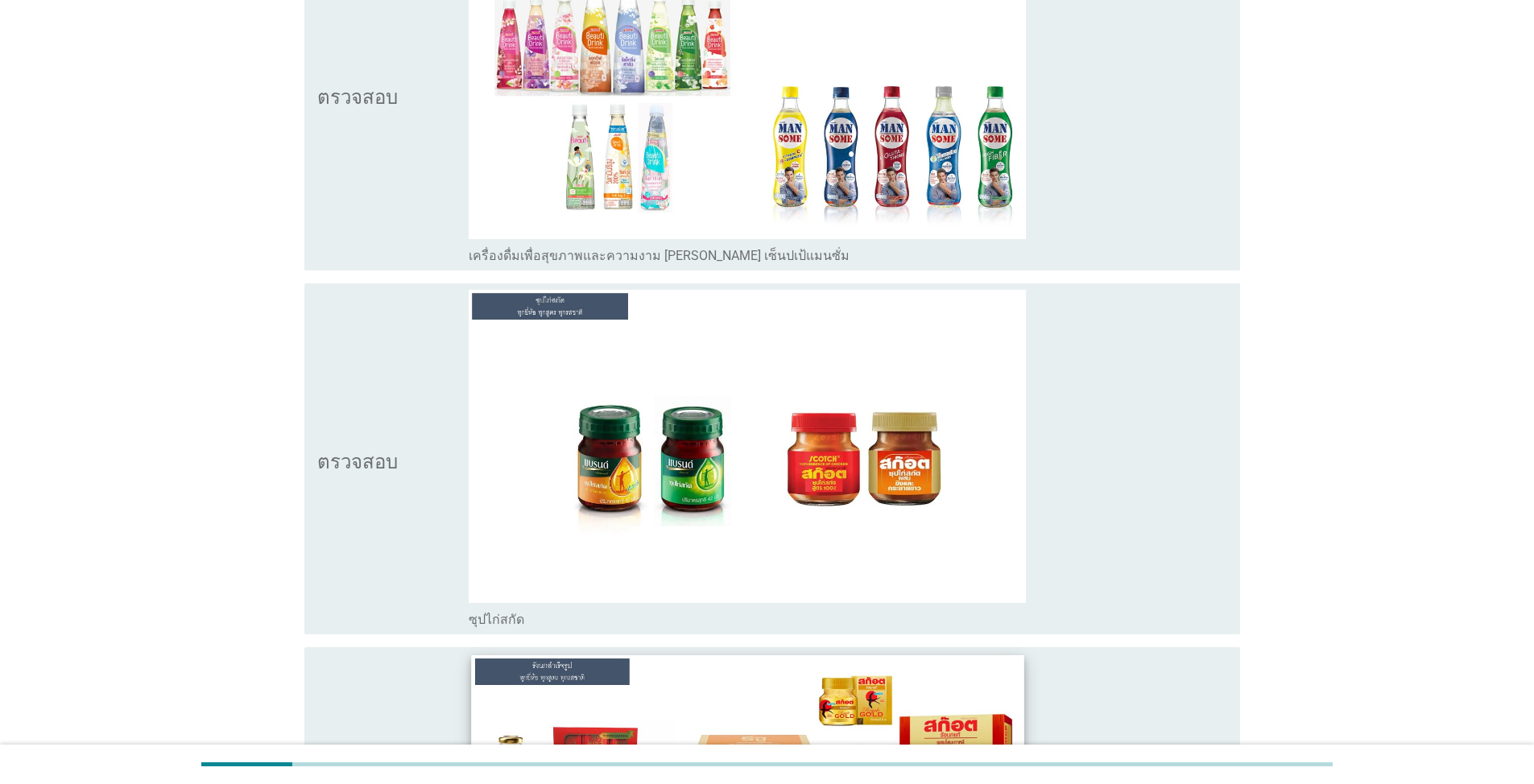
scroll to position [8327, 0]
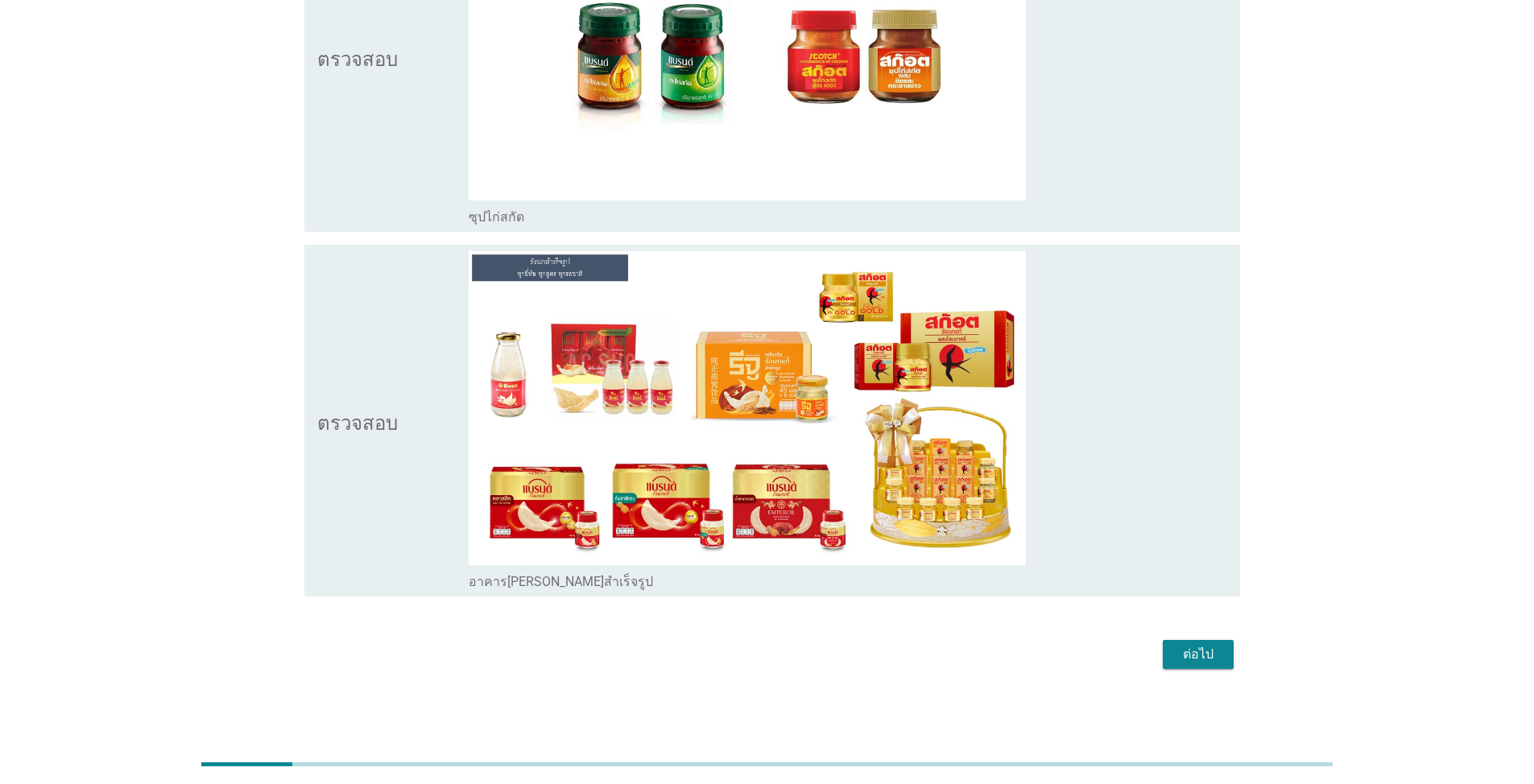
click at [792, 651] on font "ต่อไป" at bounding box center [1198, 654] width 30 height 15
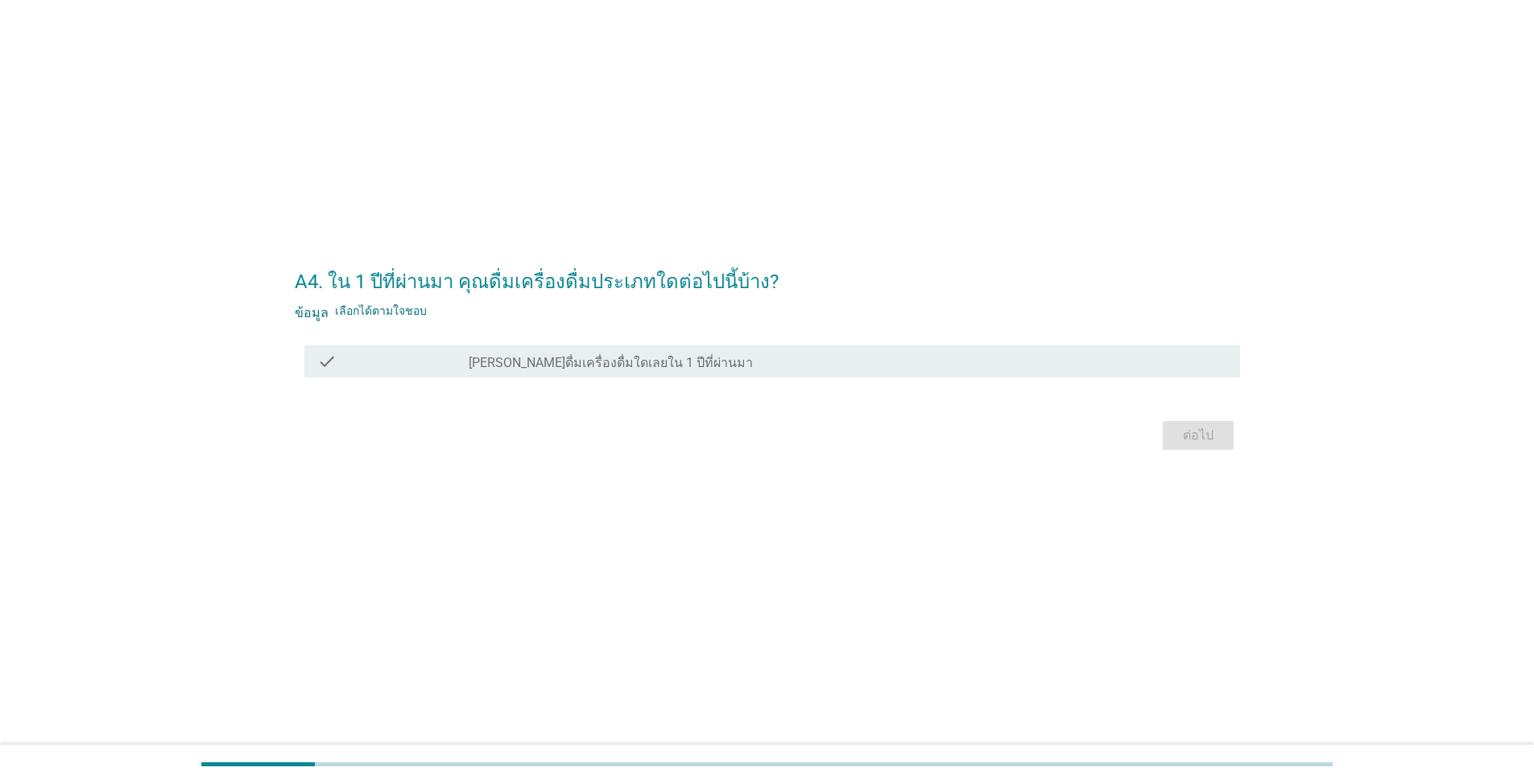
scroll to position [0, 0]
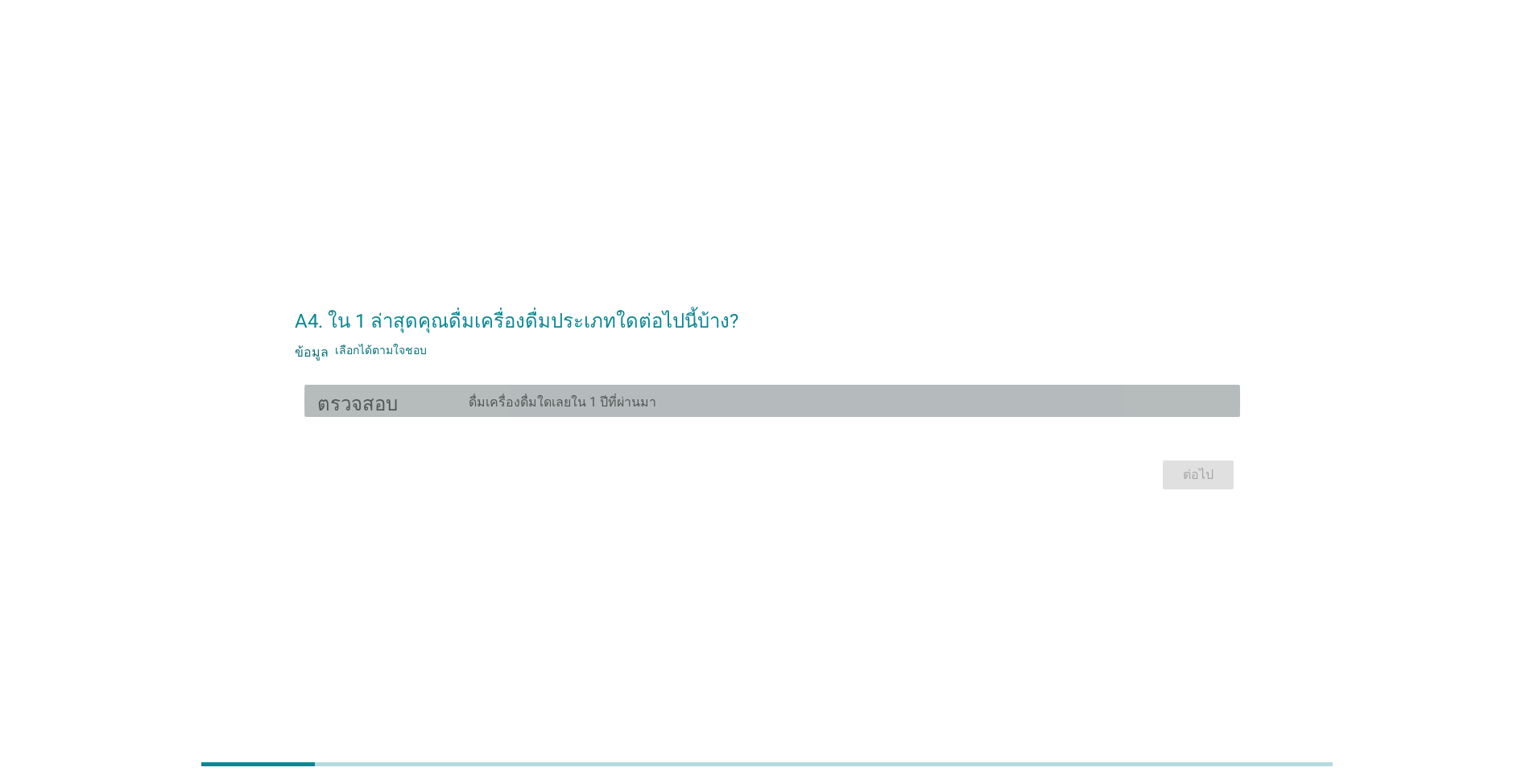
click at [654, 396] on div "โครงร่างกล่องกาเครื่องหมายว่าง ดื่มเครื่องดื่มใดเลยใน 1 ปีที่ผ่านมา" at bounding box center [848, 401] width 759 height 19
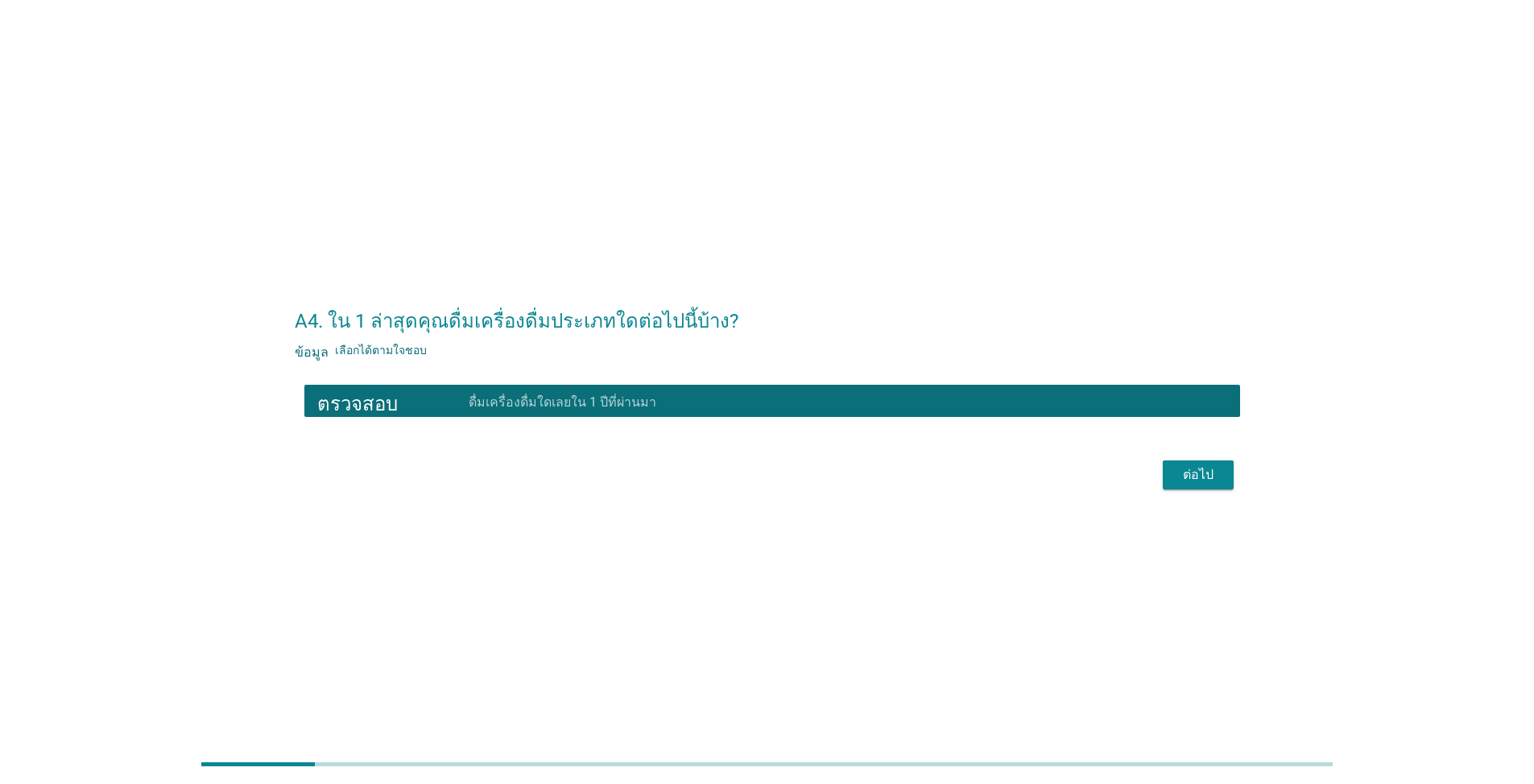
click at [792, 472] on font "ต่อไป" at bounding box center [1198, 474] width 30 height 15
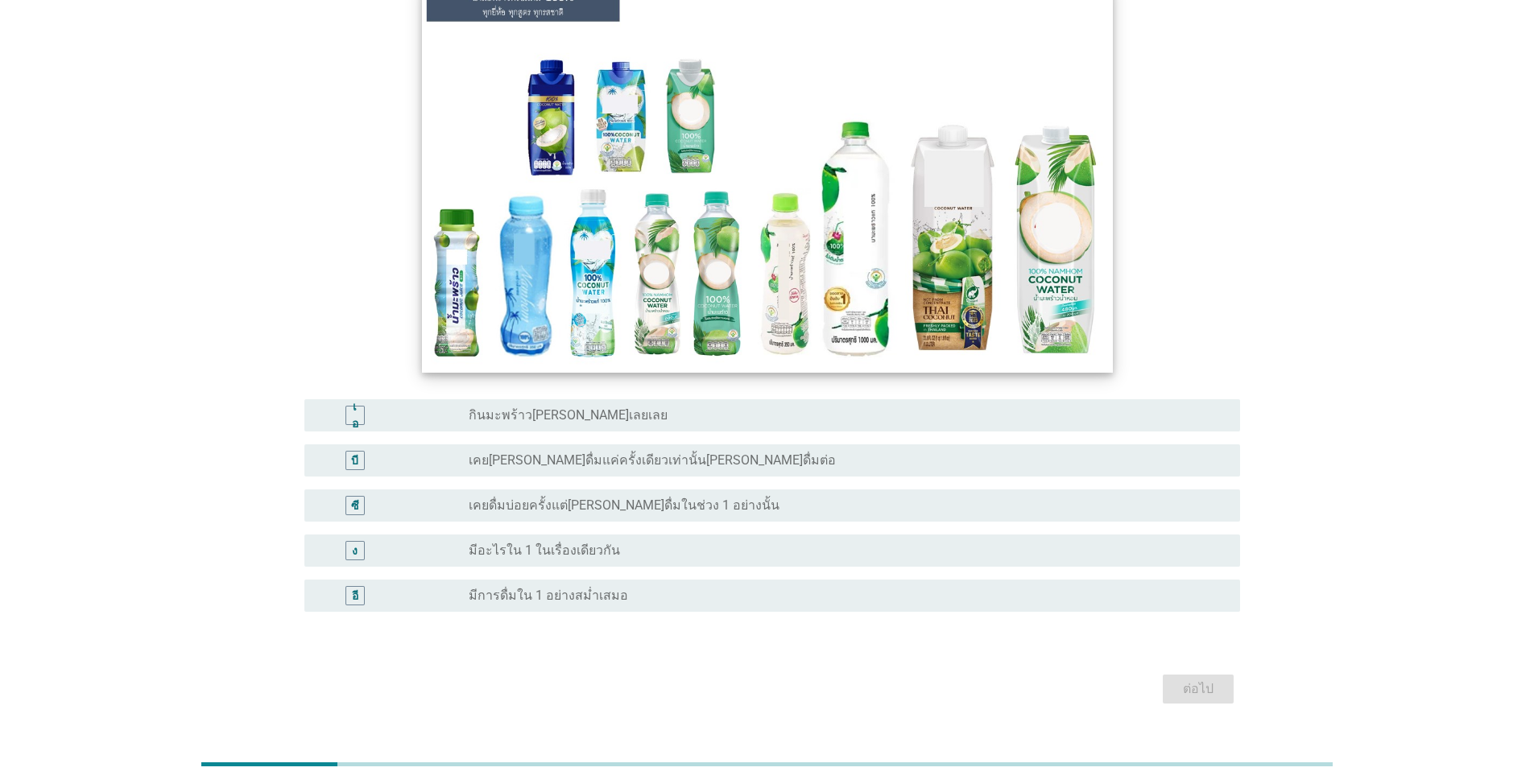
scroll to position [161, 0]
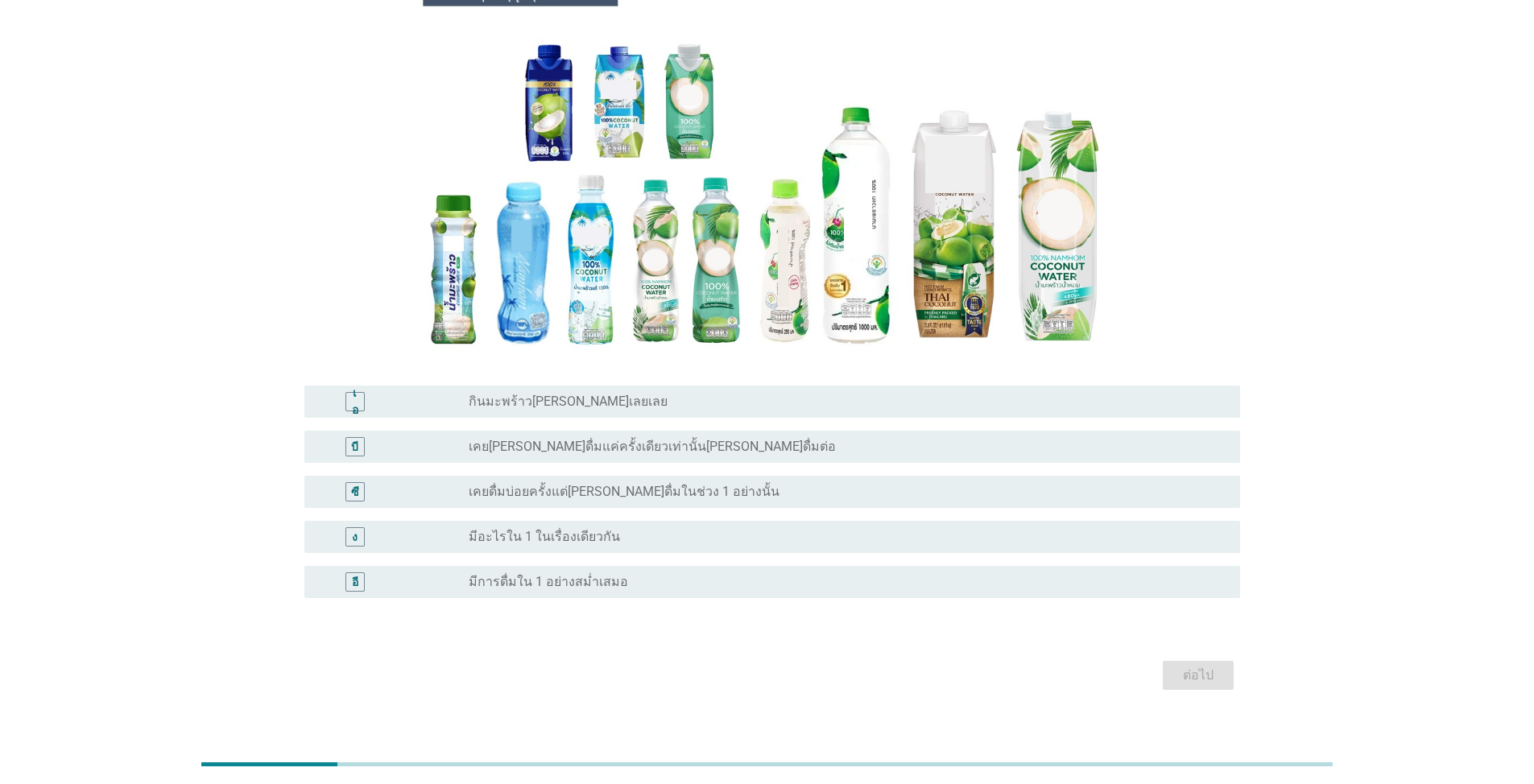
click at [660, 483] on div "ปุ่มวิทยุ[PERSON_NAME]เลือก เคยดื่มบ่อยครั้งแต่[PERSON_NAME]ดื่มในช่วง 1 อย่างน…" at bounding box center [848, 491] width 759 height 19
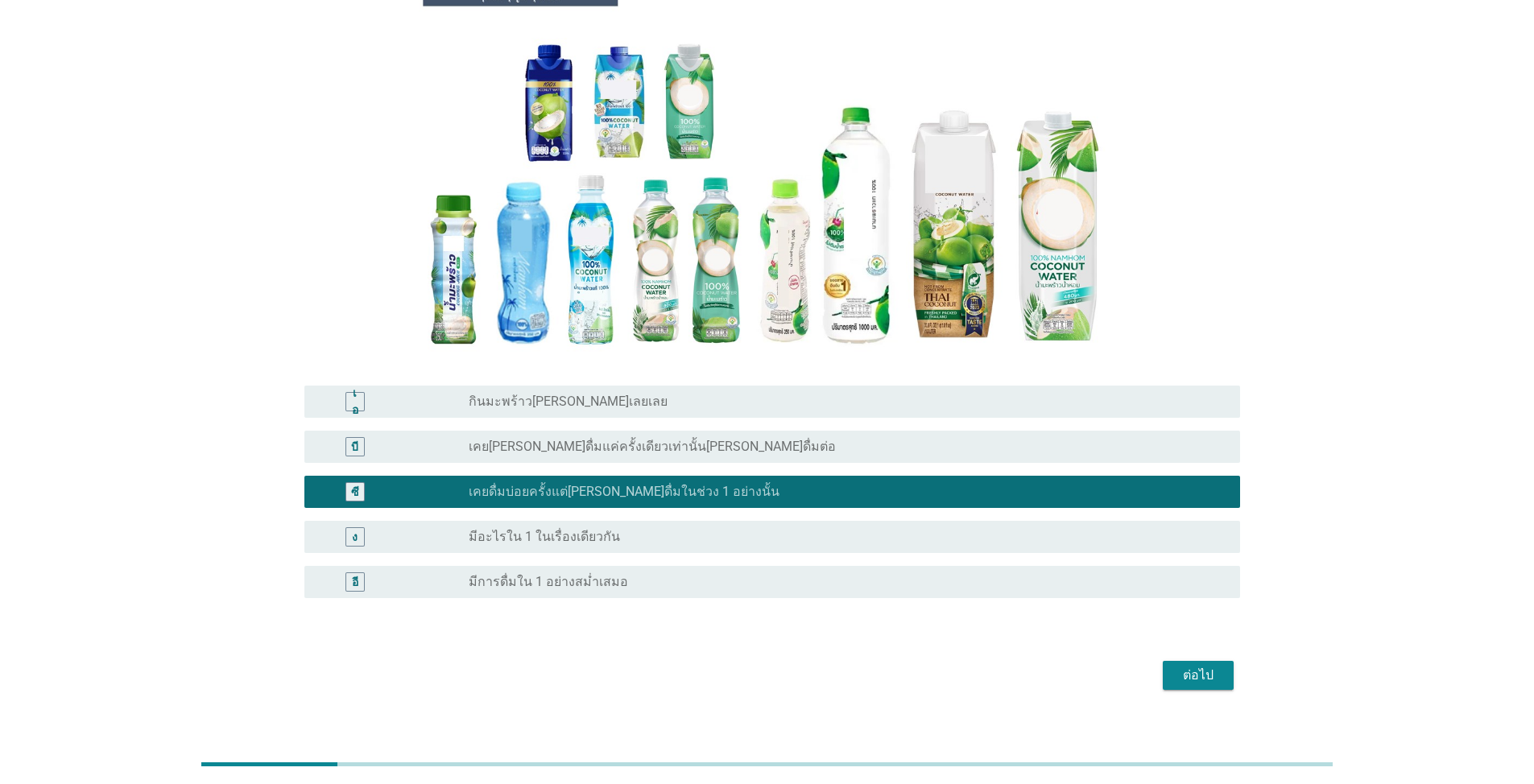
click at [792, 668] on div "ต่อไป" at bounding box center [1198, 675] width 45 height 19
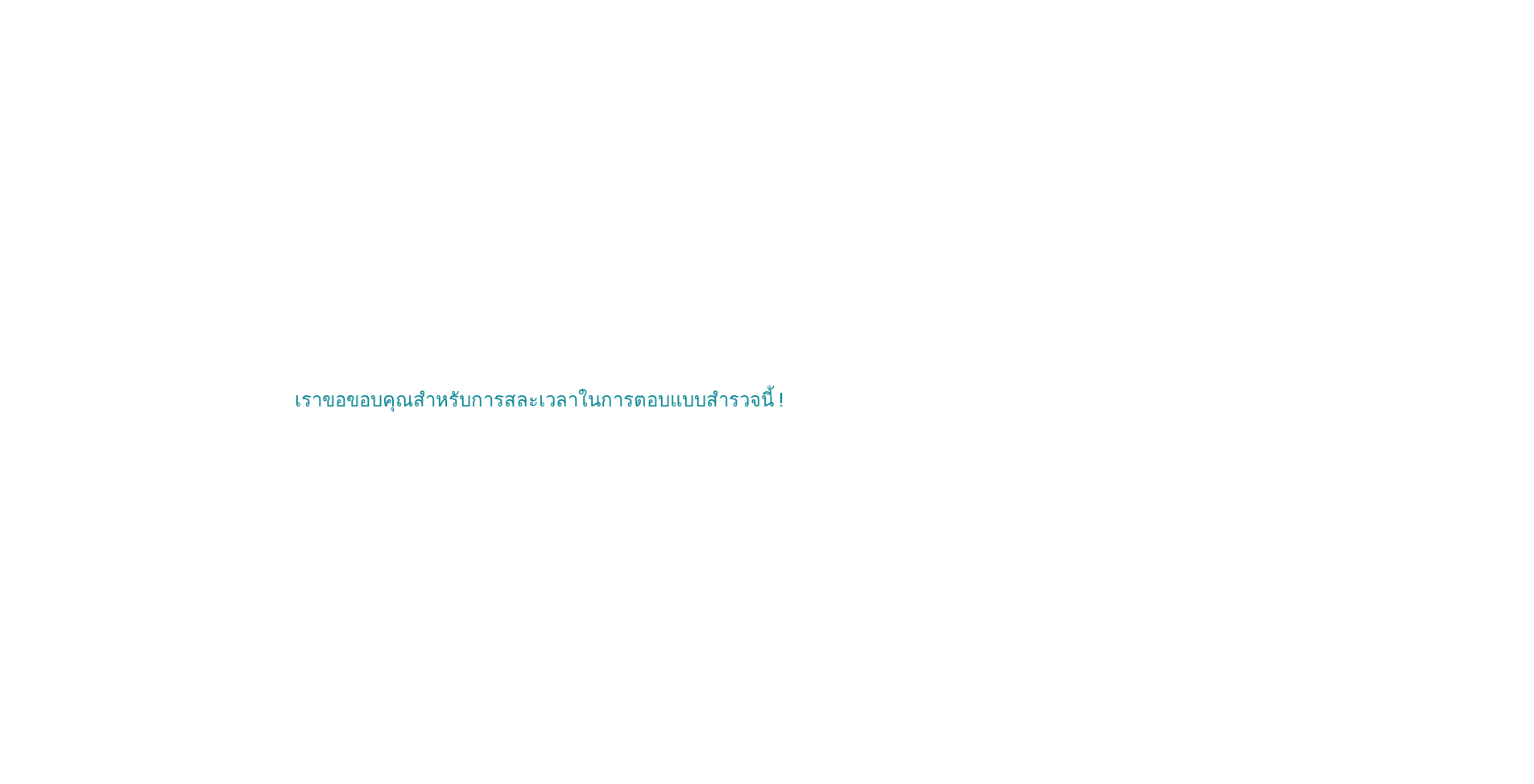
scroll to position [0, 0]
